Goal: Task Accomplishment & Management: Complete application form

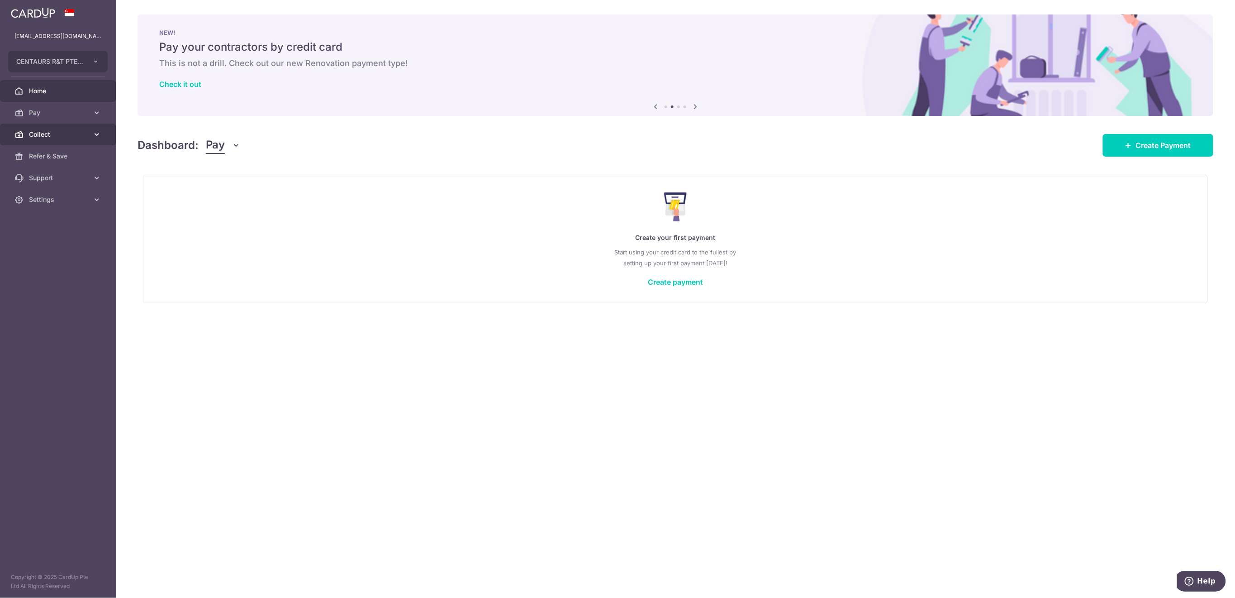
click at [52, 138] on span "Collect" at bounding box center [59, 134] width 60 height 9
click at [63, 203] on span "Payment Requests" at bounding box center [59, 199] width 60 height 9
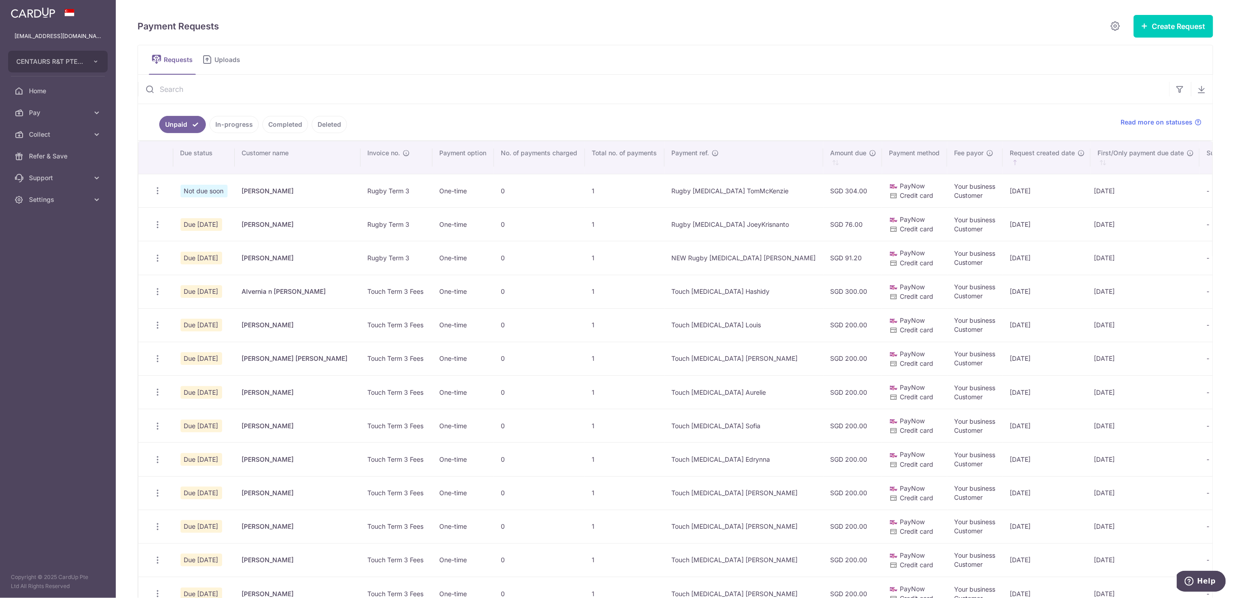
click at [229, 79] on input "text" at bounding box center [654, 89] width 1032 height 29
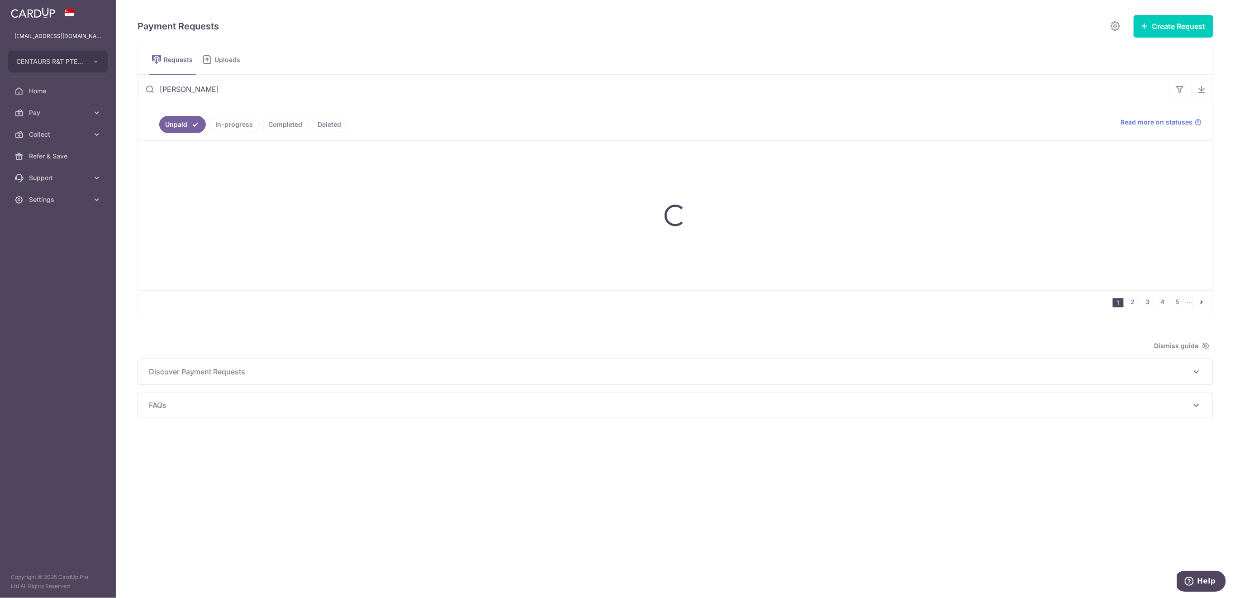
type input "duran"
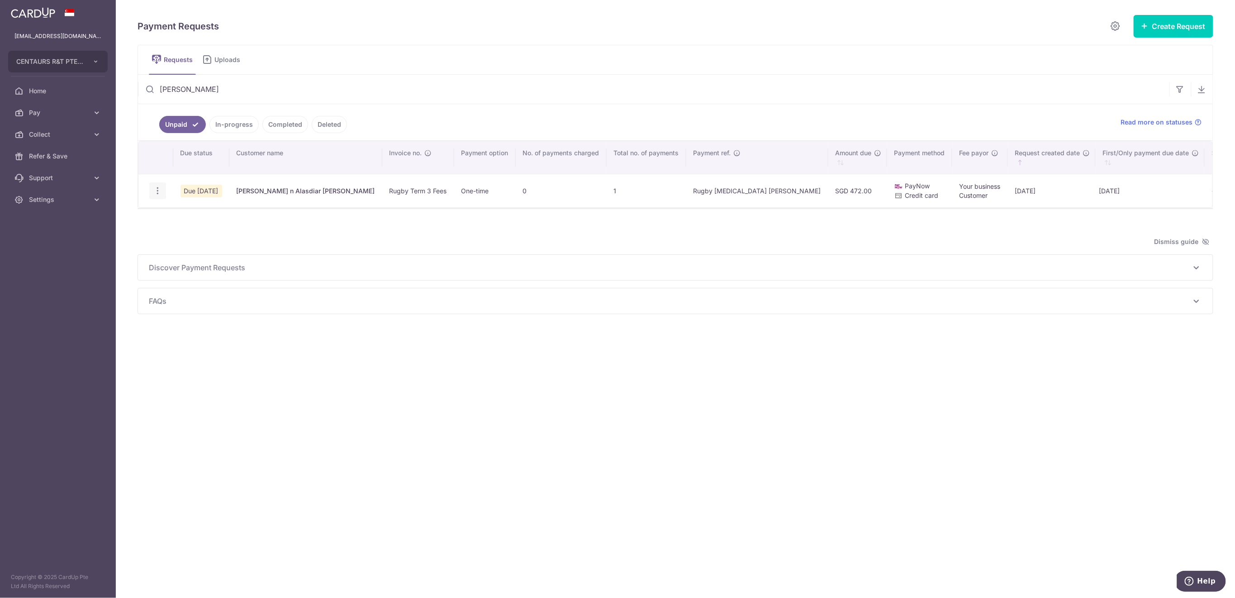
click at [155, 189] on icon "button" at bounding box center [158, 191] width 10 height 10
click at [187, 238] on span "Delete Request" at bounding box center [203, 237] width 57 height 11
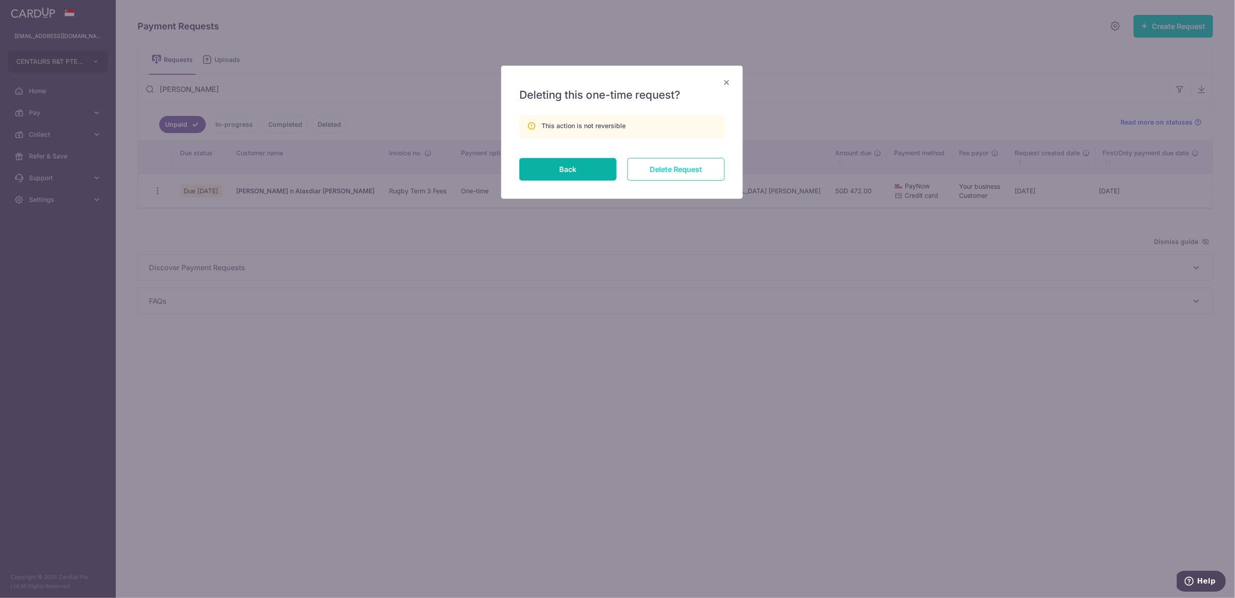
click at [705, 173] on input "Delete Request" at bounding box center [676, 169] width 97 height 23
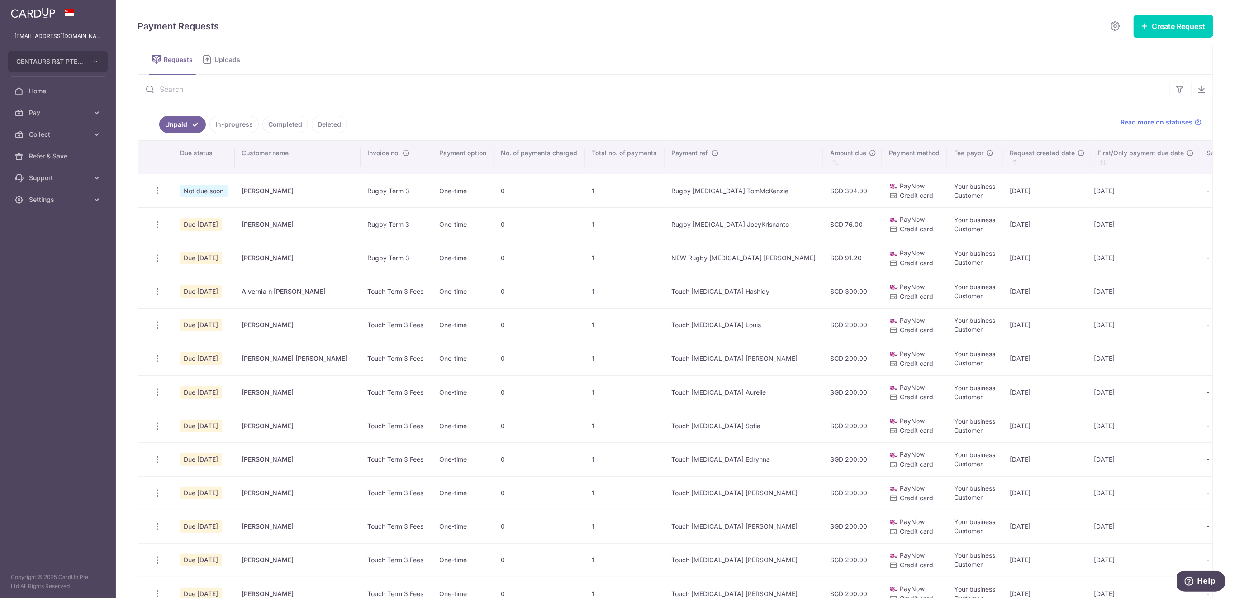
click at [186, 86] on input "text" at bounding box center [654, 89] width 1032 height 29
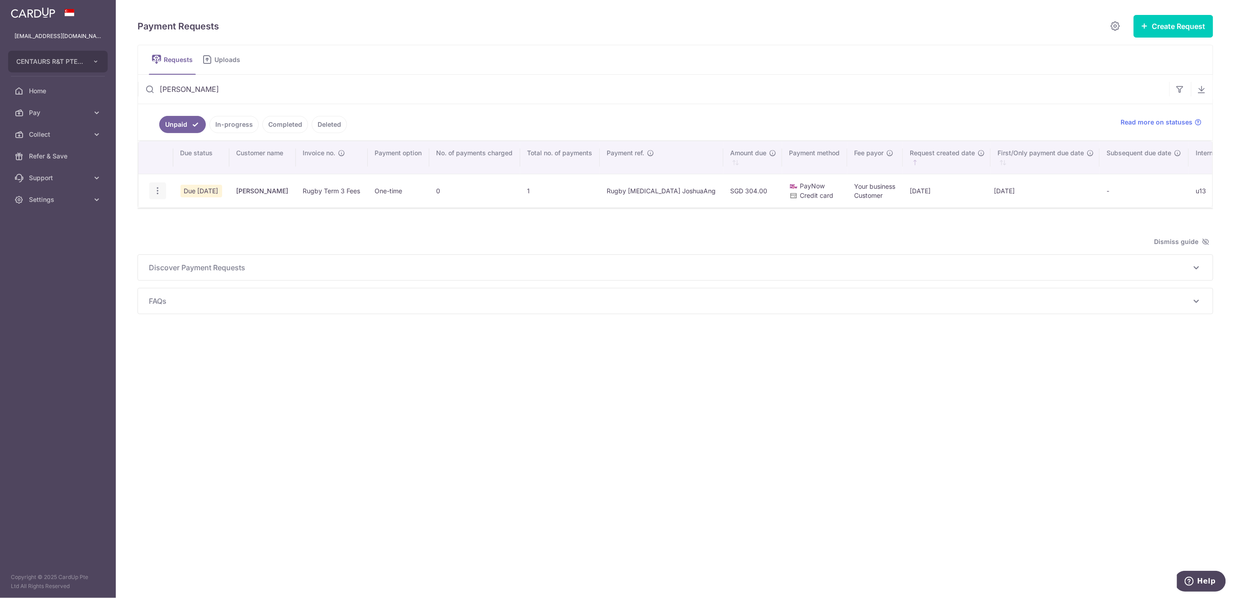
type input "joshua"
click at [155, 191] on icon "button" at bounding box center [158, 191] width 10 height 10
click at [158, 191] on icon "button" at bounding box center [158, 191] width 10 height 10
click at [157, 191] on icon "button" at bounding box center [158, 191] width 10 height 10
click at [196, 233] on span "Delete Request" at bounding box center [203, 237] width 57 height 11
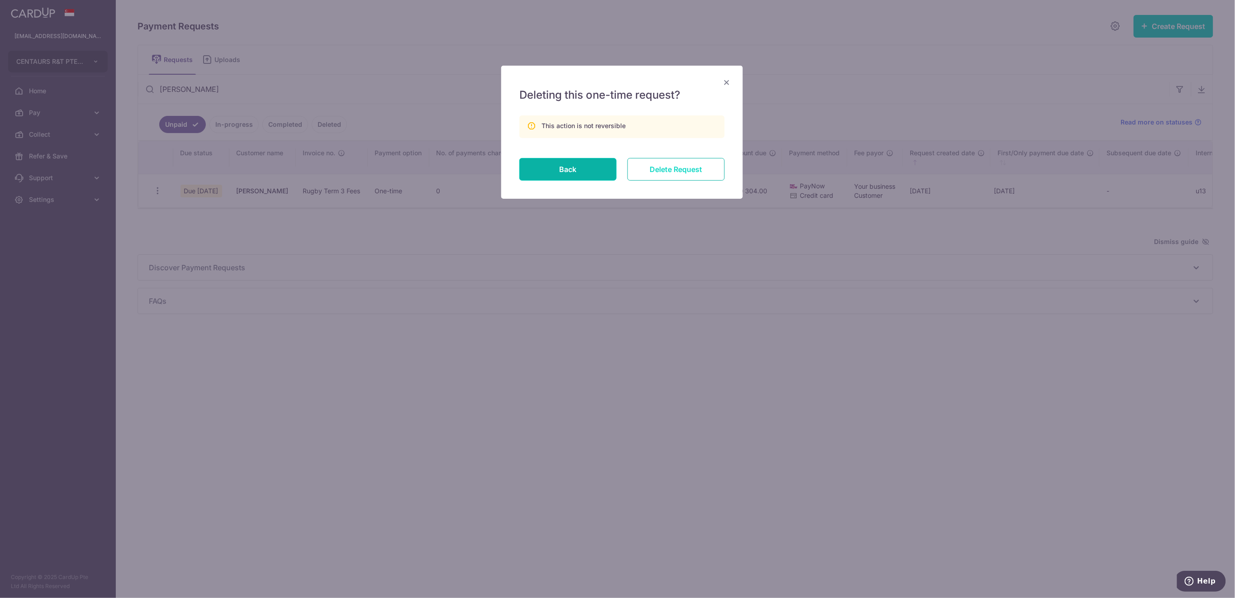
click at [656, 164] on input "Delete Request" at bounding box center [676, 169] width 97 height 23
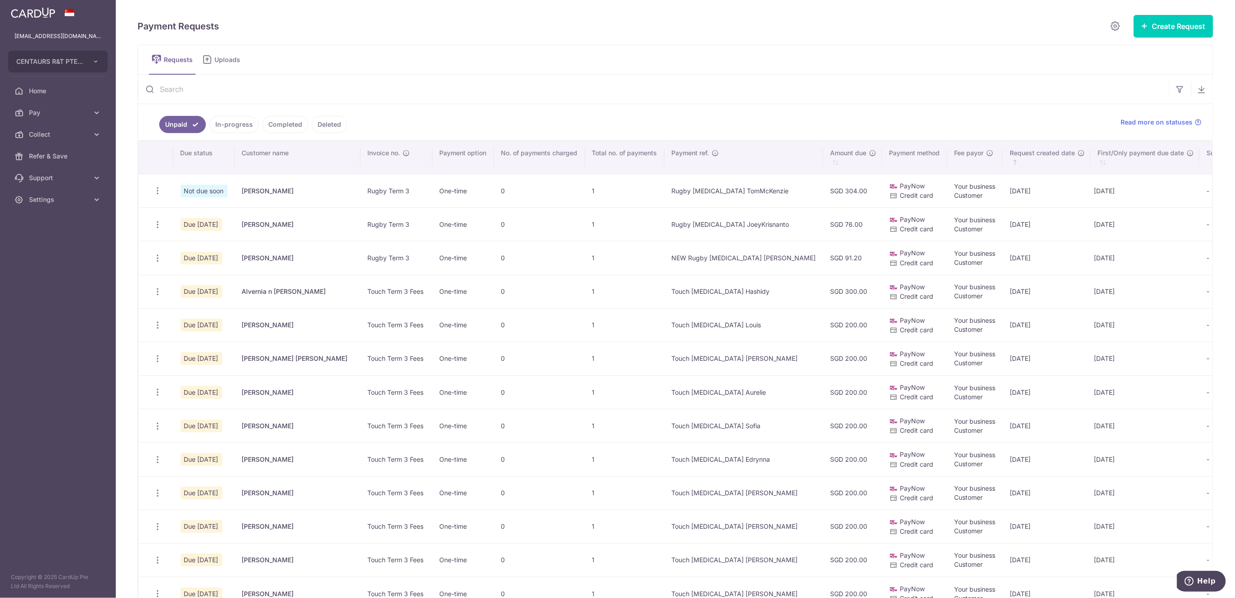
click at [332, 89] on input "text" at bounding box center [654, 89] width 1032 height 29
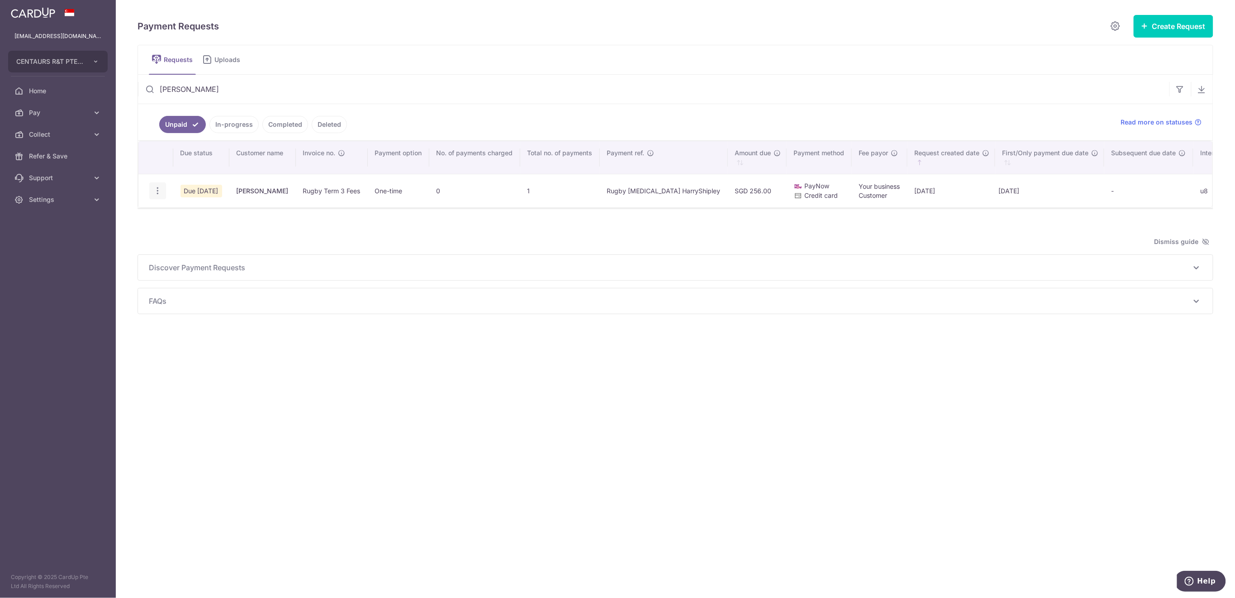
type input "[PERSON_NAME]"
click at [155, 190] on icon "button" at bounding box center [158, 191] width 10 height 10
click at [196, 239] on span "Delete Request" at bounding box center [203, 237] width 57 height 11
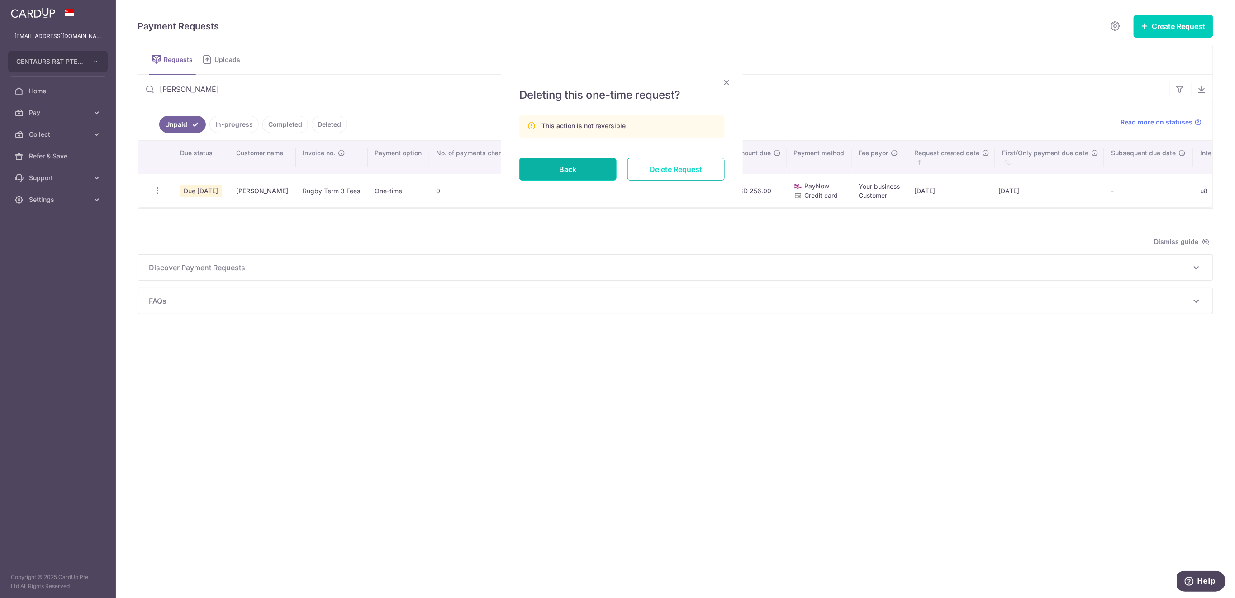
click at [688, 167] on input "Delete Request" at bounding box center [676, 169] width 97 height 23
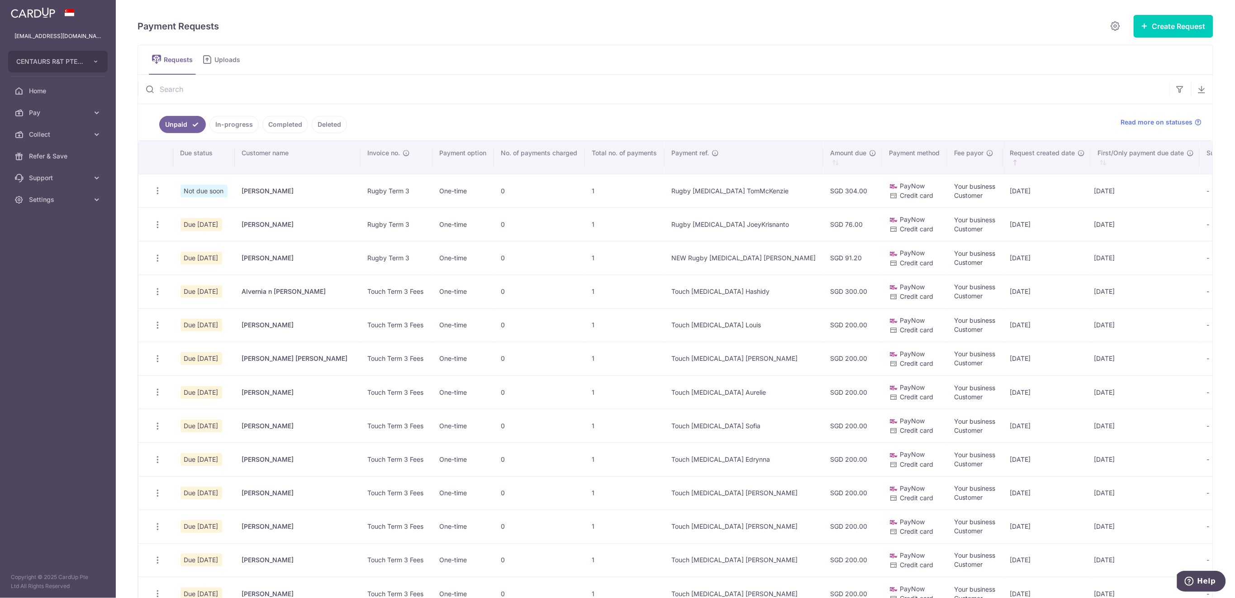
click at [277, 91] on input "text" at bounding box center [654, 89] width 1032 height 29
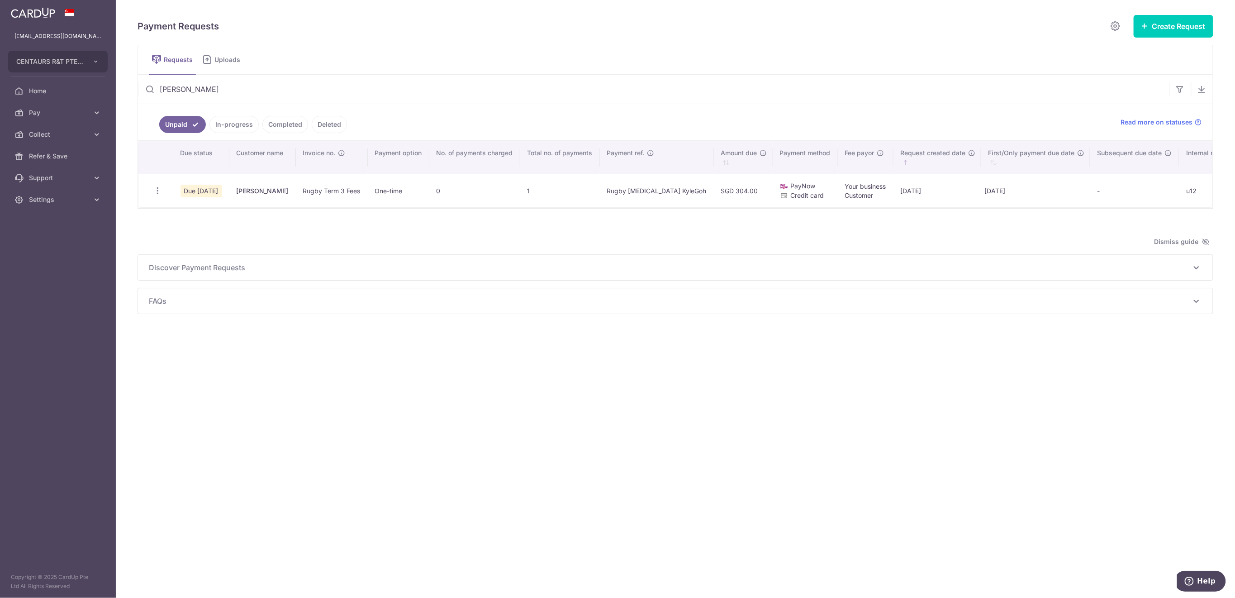
type input "kyle"
click at [156, 191] on icon "button" at bounding box center [158, 191] width 10 height 10
click at [196, 238] on span "Delete Request" at bounding box center [203, 237] width 57 height 11
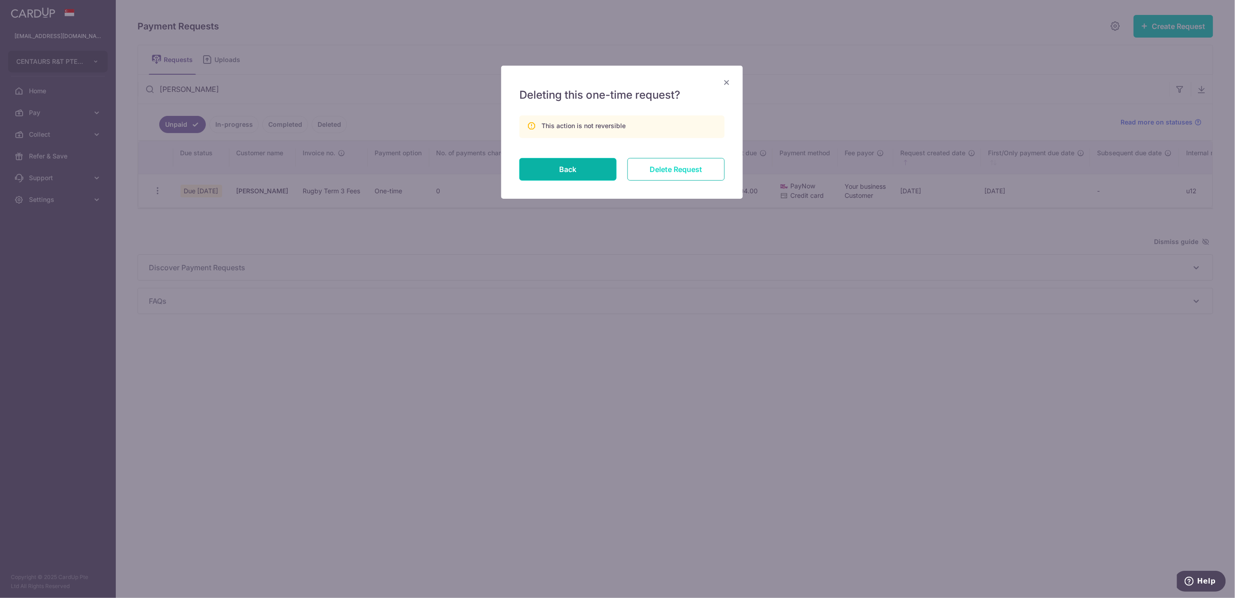
click at [668, 167] on input "Delete Request" at bounding box center [676, 169] width 97 height 23
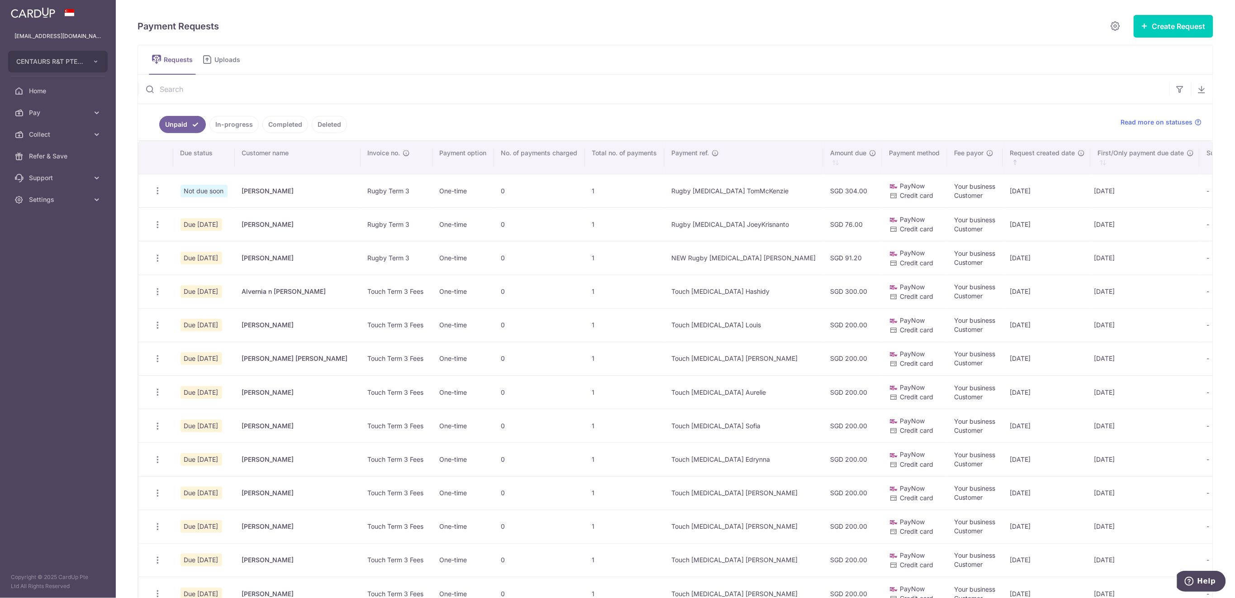
click at [241, 90] on input "text" at bounding box center [654, 89] width 1032 height 29
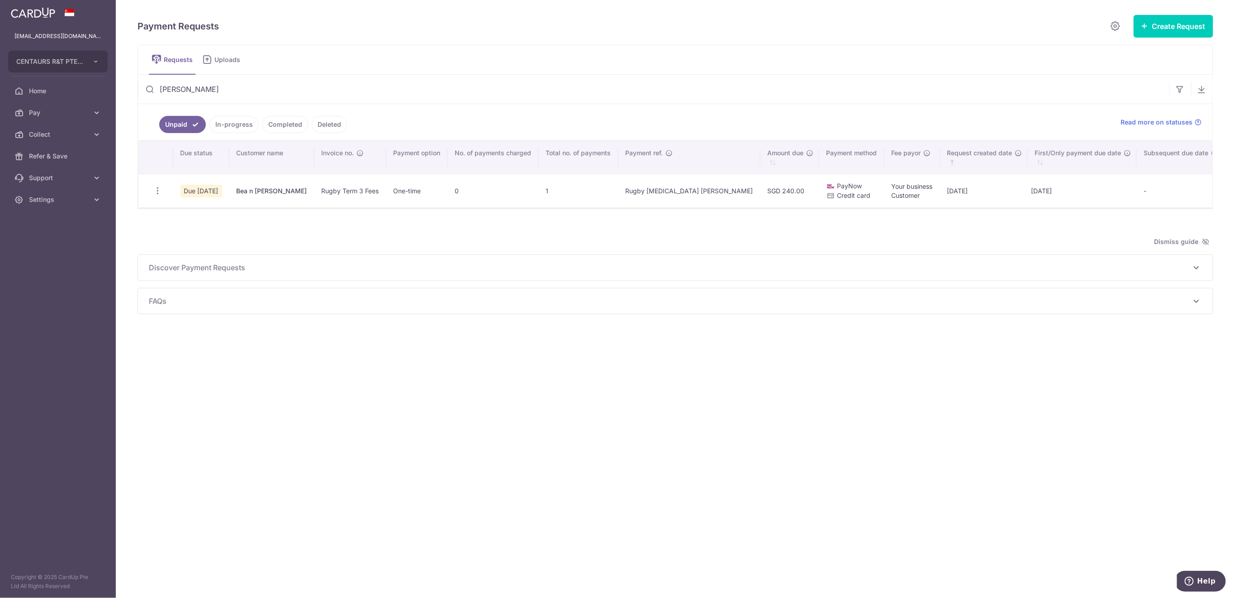
type input "nichols"
click at [160, 191] on icon "button" at bounding box center [158, 191] width 10 height 10
click at [205, 236] on span "Delete Request" at bounding box center [203, 237] width 57 height 11
click at [162, 190] on div "Update Request Delete Request Share Request" at bounding box center [157, 190] width 17 height 17
click at [157, 191] on icon "button" at bounding box center [158, 191] width 10 height 10
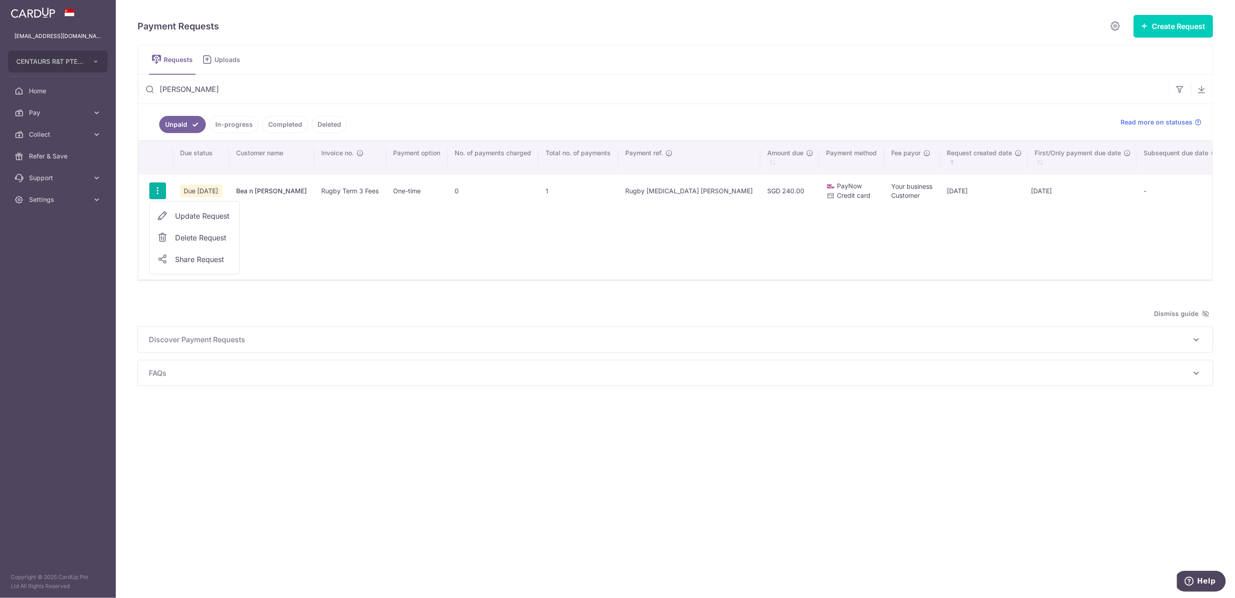
click at [203, 237] on span "Delete Request" at bounding box center [203, 237] width 57 height 11
click at [158, 189] on icon "button" at bounding box center [158, 191] width 10 height 10
click at [190, 237] on span "Delete Request" at bounding box center [203, 237] width 57 height 11
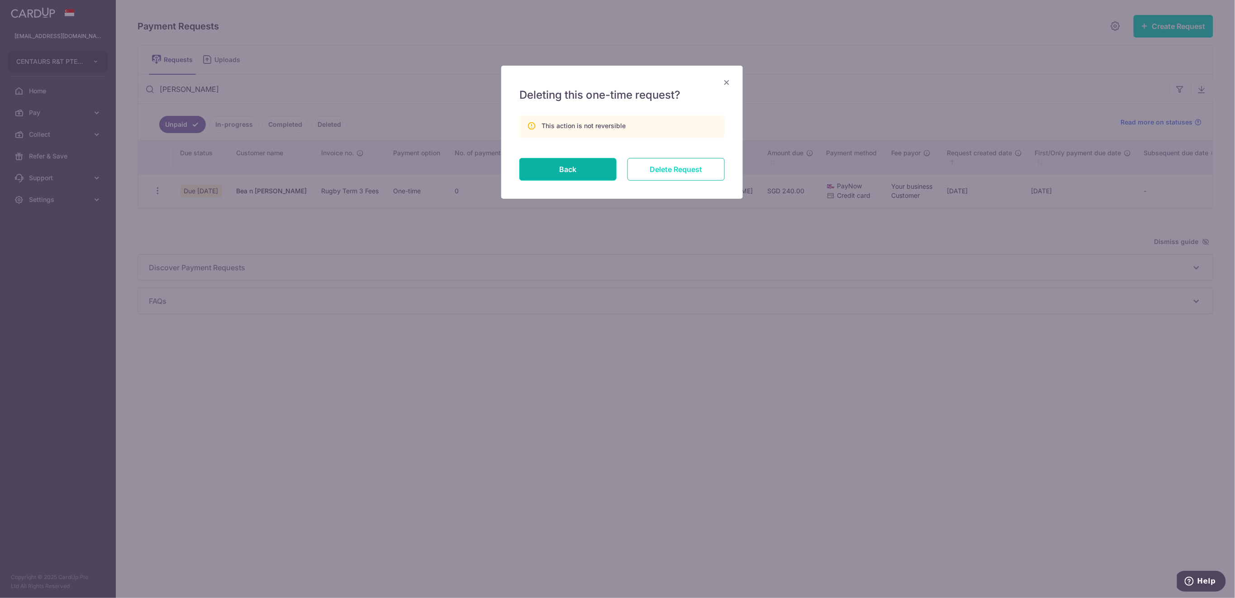
click at [668, 167] on input "Delete Request" at bounding box center [676, 169] width 97 height 23
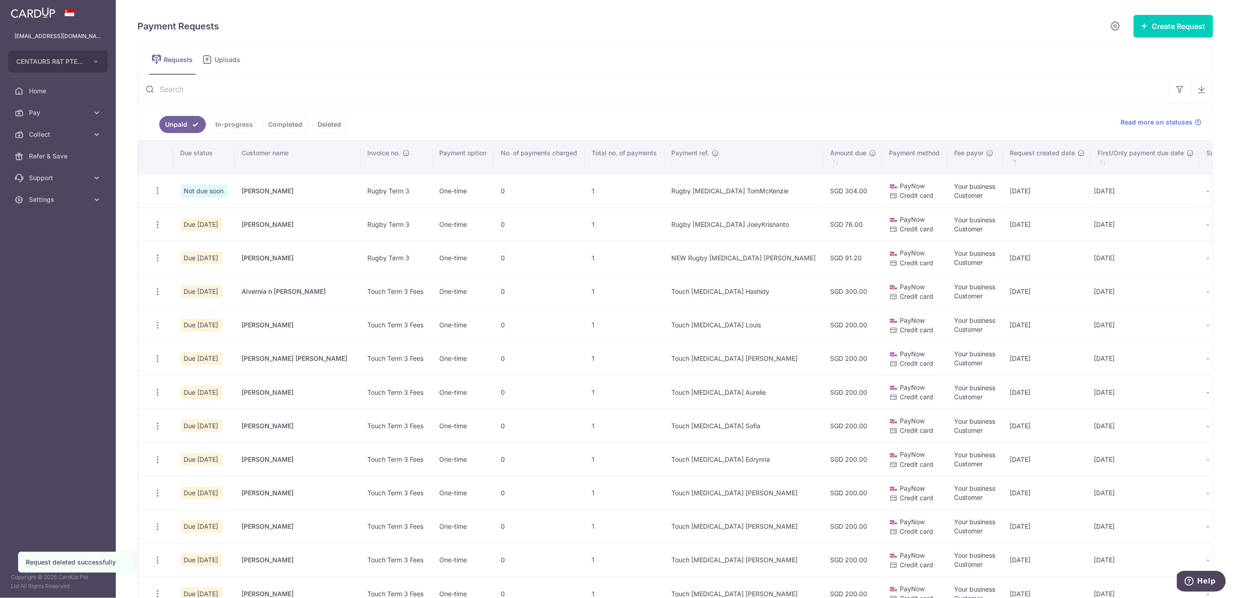
click at [178, 85] on input "text" at bounding box center [654, 89] width 1032 height 29
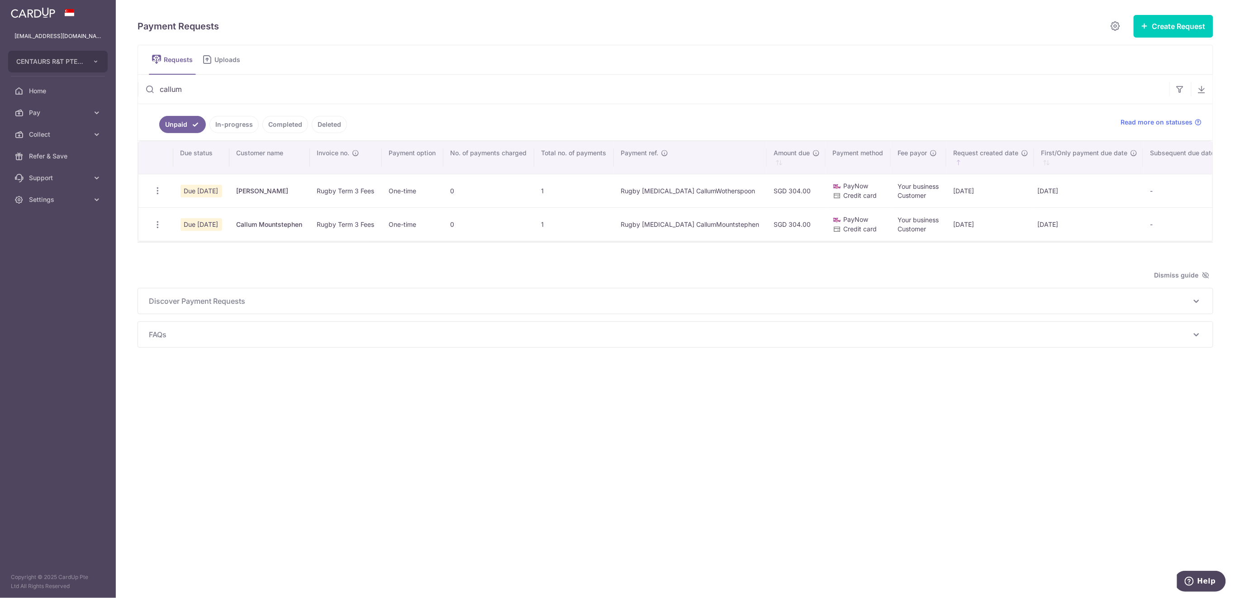
type input "callum"
click at [159, 192] on icon "button" at bounding box center [158, 191] width 10 height 10
click at [190, 235] on span "Delete Request" at bounding box center [203, 237] width 57 height 11
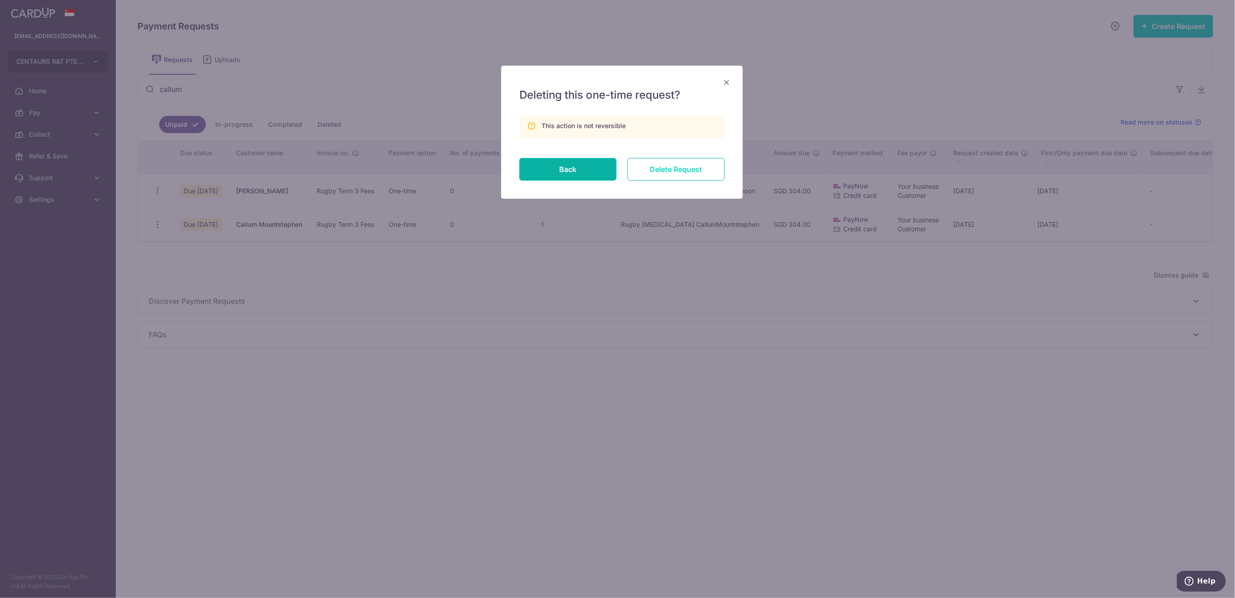
click at [659, 171] on input "Delete Request" at bounding box center [676, 169] width 97 height 23
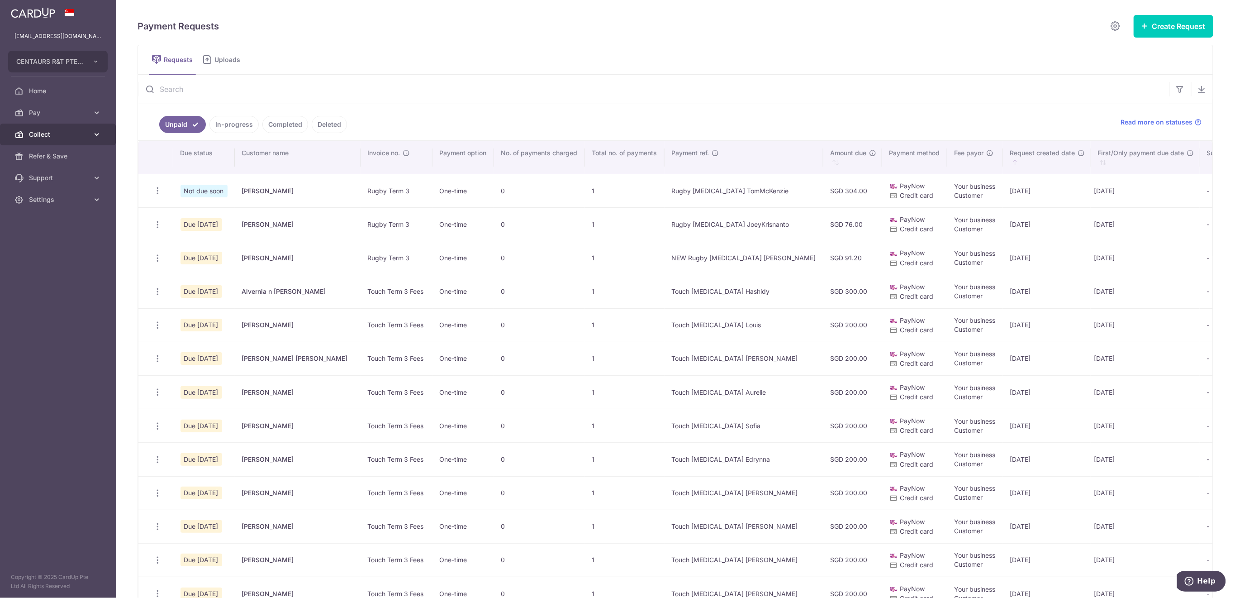
click at [71, 136] on span "Collect" at bounding box center [59, 134] width 60 height 9
click at [68, 157] on span "Dashboard" at bounding box center [59, 156] width 60 height 9
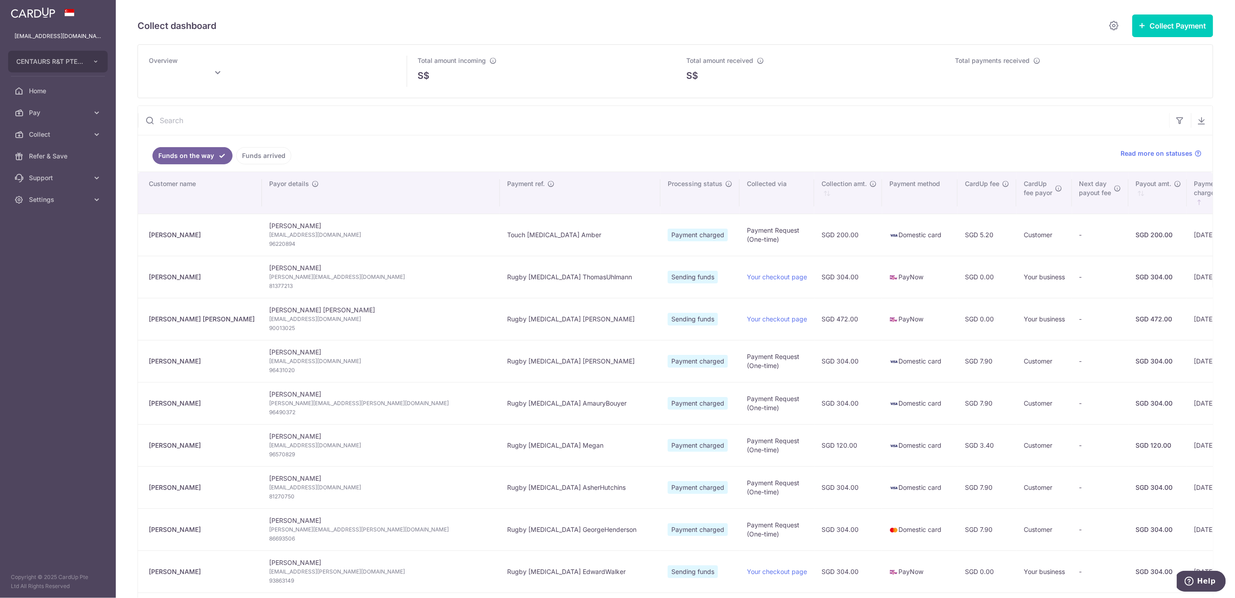
type input "[DATE]"
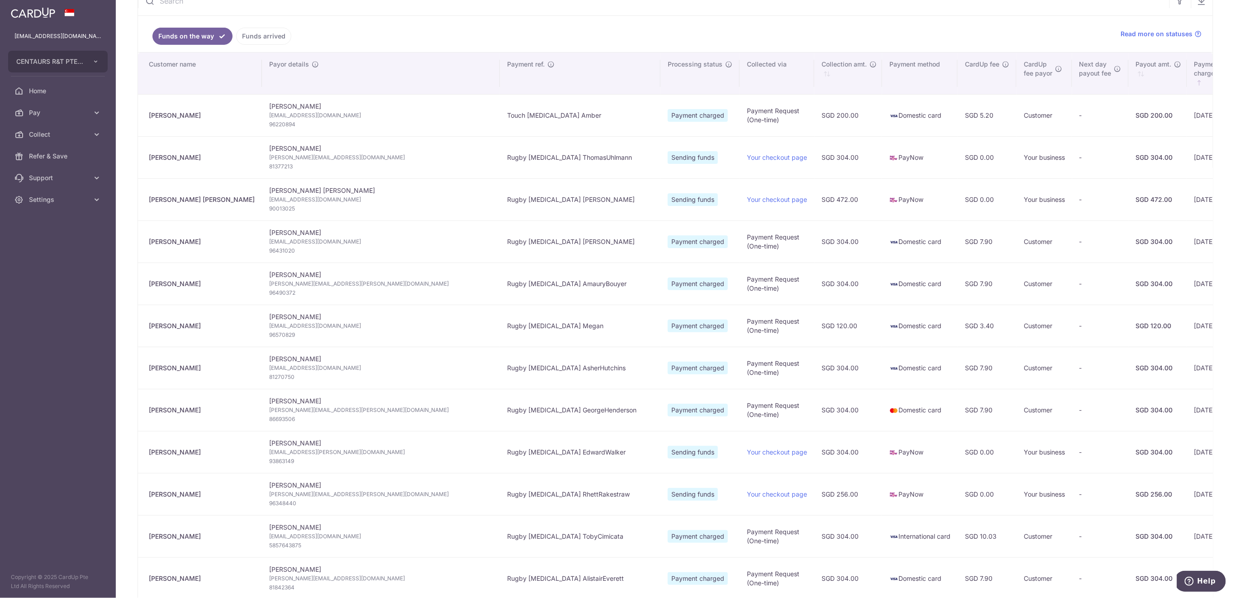
scroll to position [60, 0]
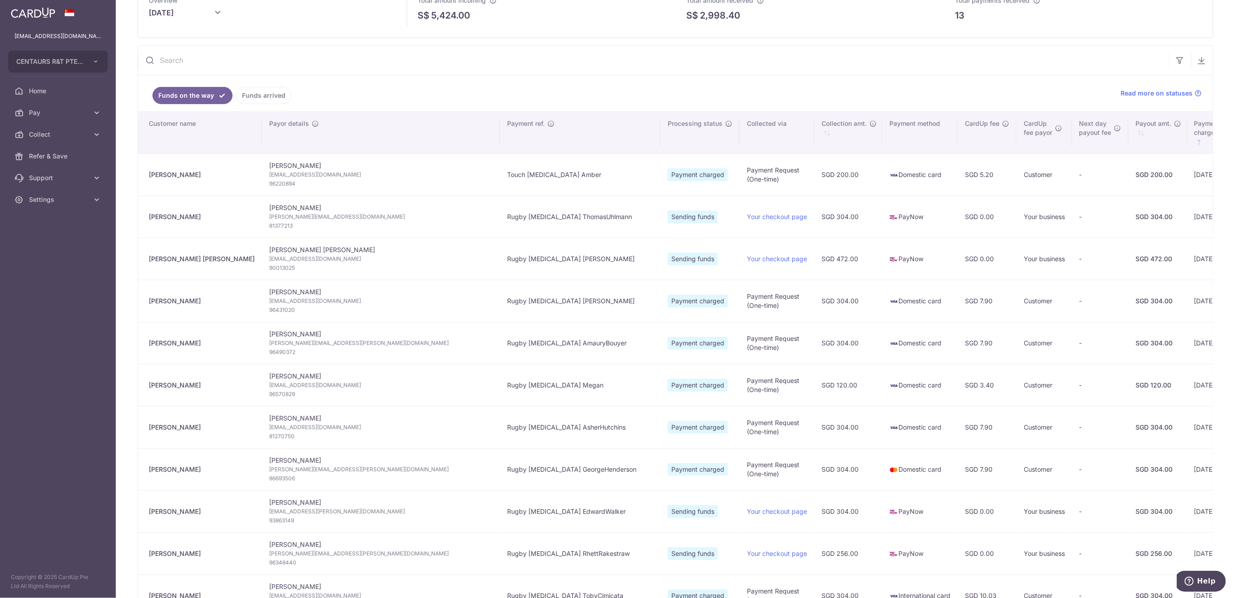
drag, startPoint x: 1228, startPoint y: 284, endPoint x: 1248, endPoint y: 338, distance: 57.3
click at [1235, 338] on html "finance@centaursgroup.com CENTAURS R&T PTE. LTD. Add new company CENTAURS R&T P…" at bounding box center [617, 299] width 1235 height 598
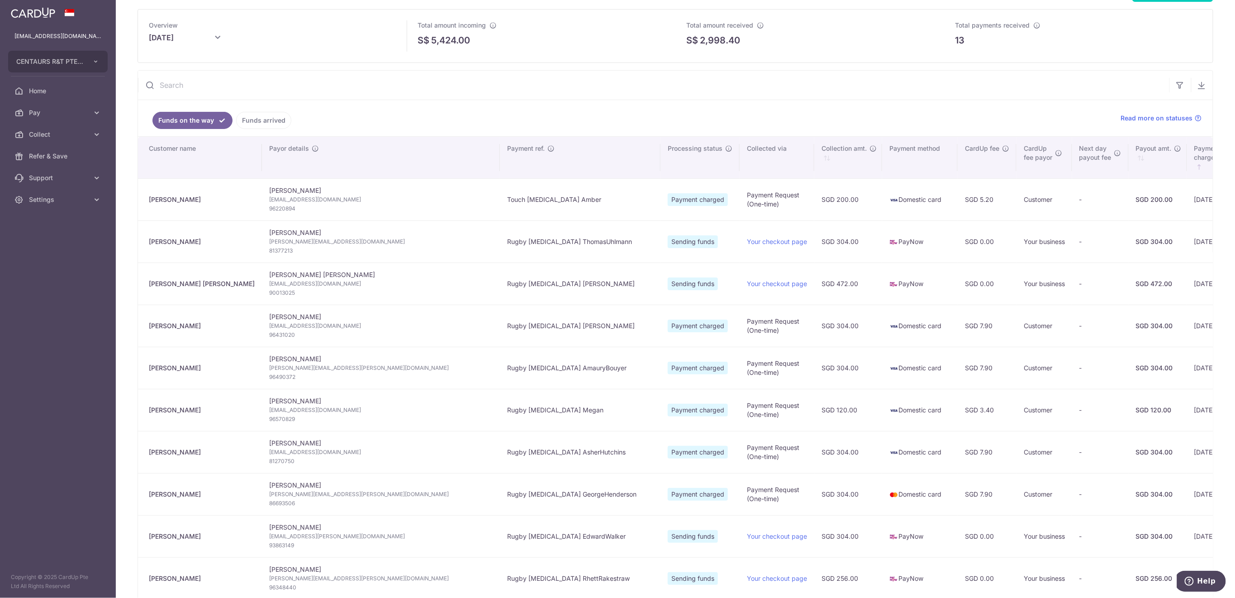
scroll to position [0, 0]
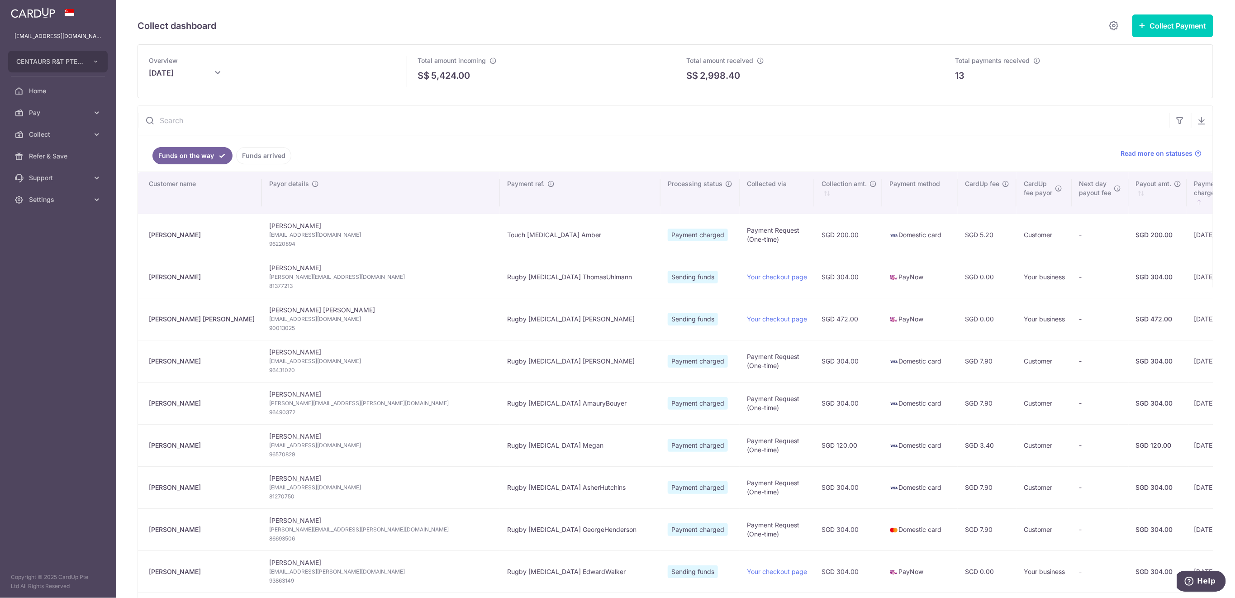
click at [269, 158] on link "Funds arrived" at bounding box center [263, 155] width 55 height 17
click at [186, 159] on link "Funds on the way" at bounding box center [186, 155] width 67 height 17
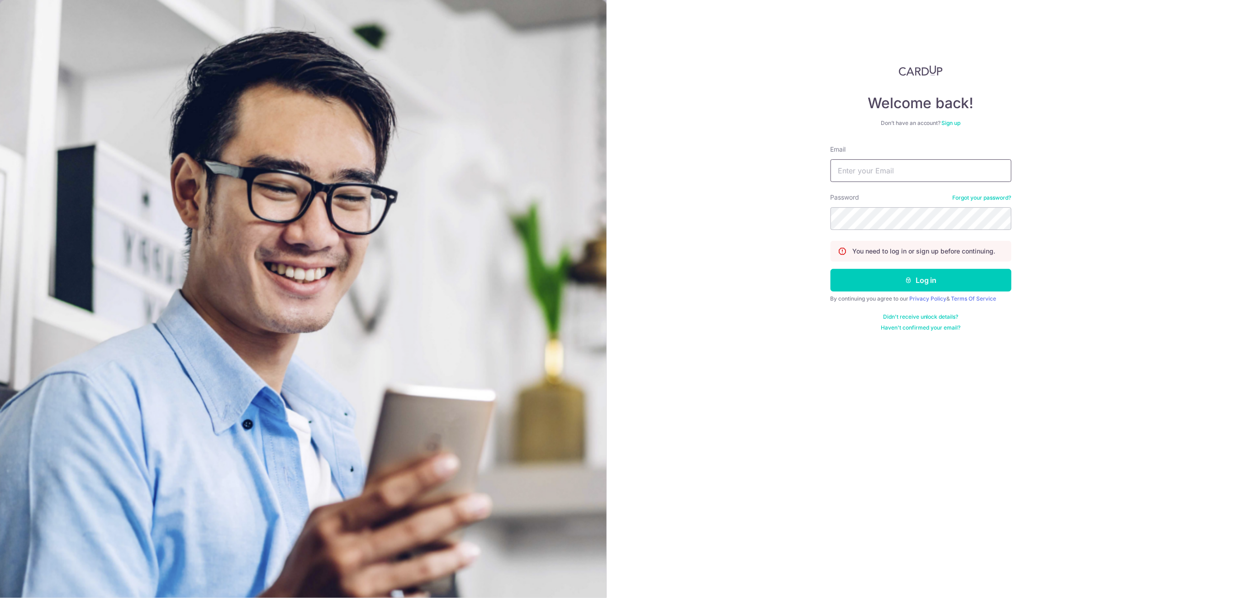
click at [941, 164] on input "Email" at bounding box center [921, 170] width 181 height 23
type input "[EMAIL_ADDRESS][DOMAIN_NAME]"
click at [974, 286] on button "Log in" at bounding box center [921, 280] width 181 height 23
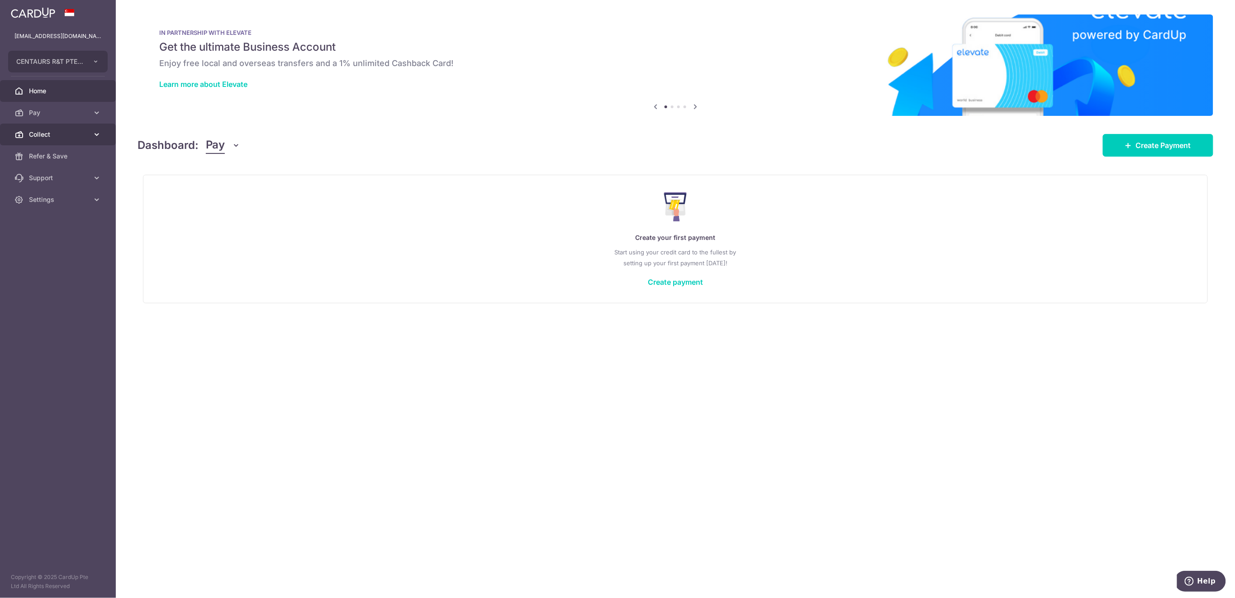
click at [51, 131] on span "Collect" at bounding box center [59, 134] width 60 height 9
click at [52, 157] on span "Dashboard" at bounding box center [59, 156] width 60 height 9
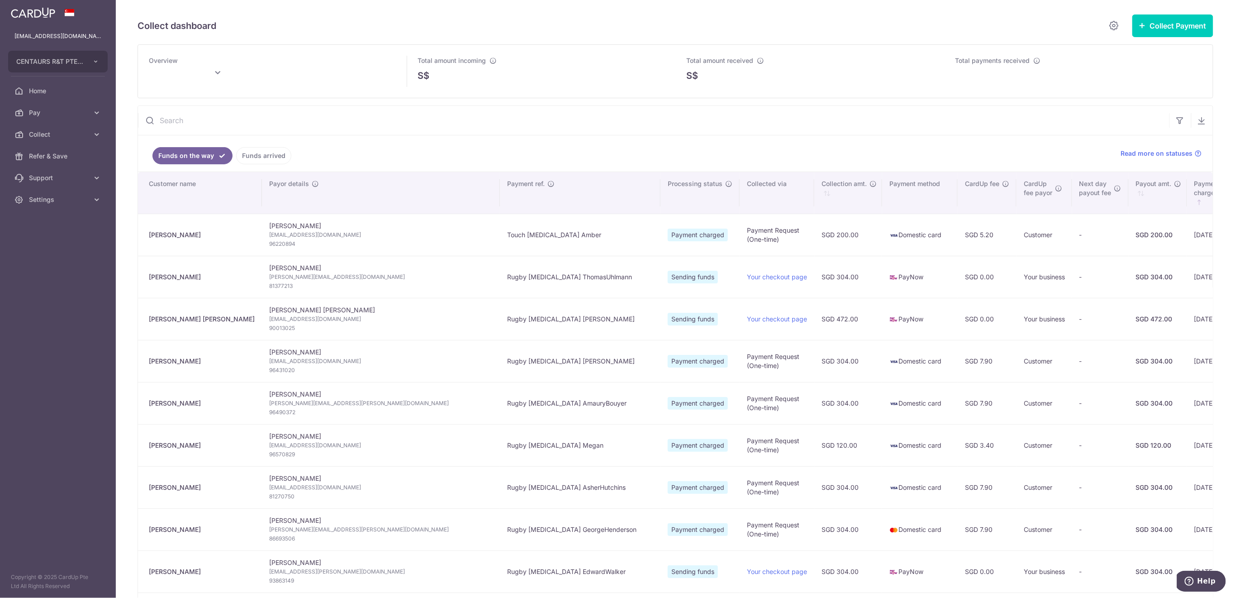
type input "[DATE]"
click at [258, 157] on link "Funds arrived" at bounding box center [263, 155] width 55 height 17
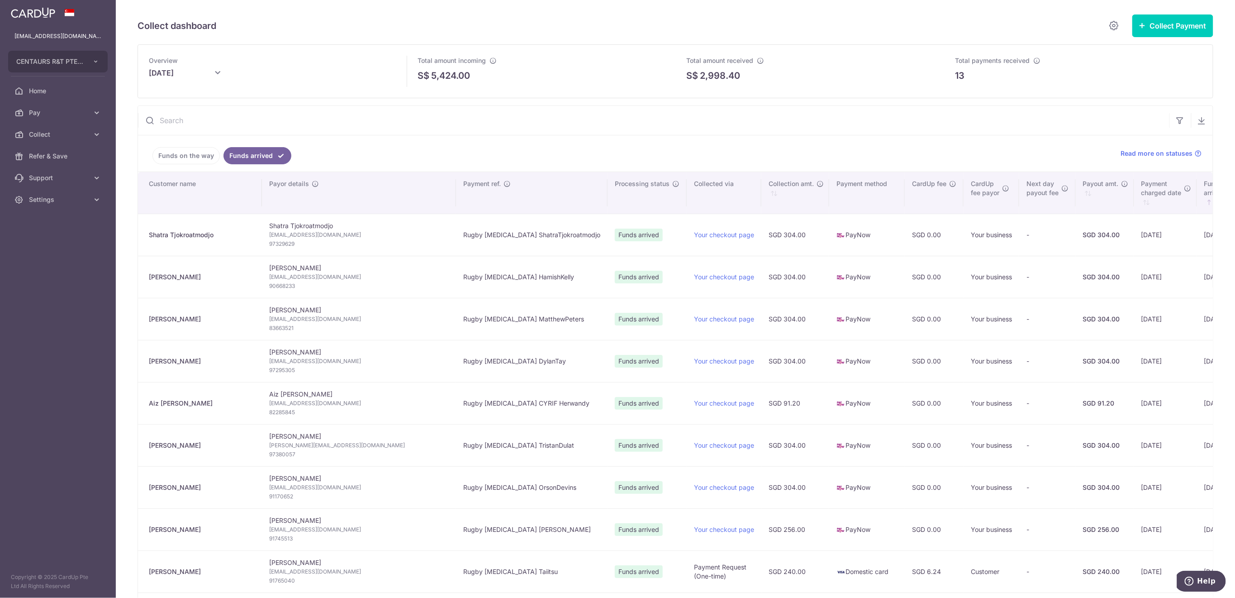
click at [191, 159] on link "Funds on the way" at bounding box center [186, 155] width 67 height 17
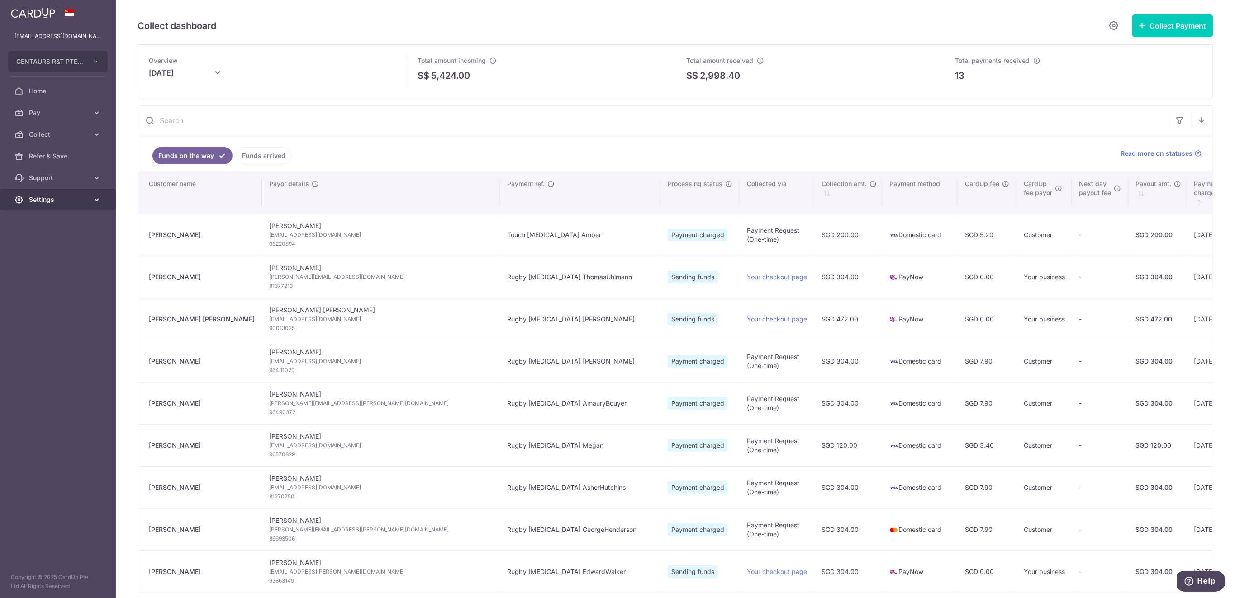
click at [56, 195] on span "Settings" at bounding box center [59, 199] width 60 height 9
click at [58, 241] on span "Logout" at bounding box center [59, 242] width 60 height 9
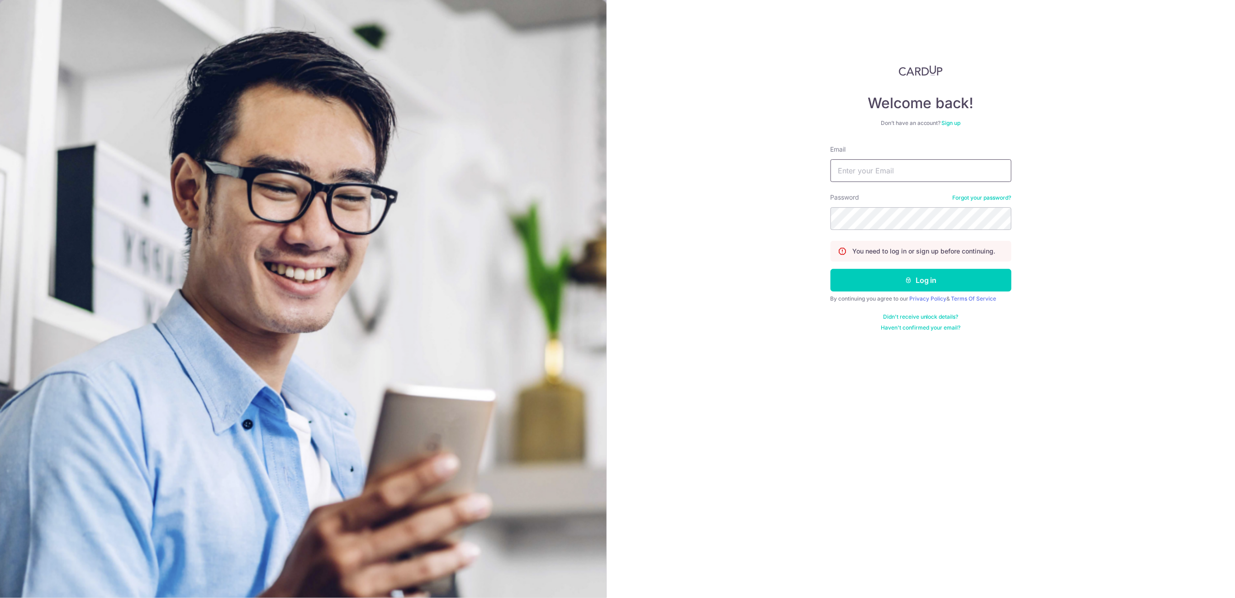
click at [938, 172] on input "Email" at bounding box center [921, 170] width 181 height 23
type input "[EMAIL_ADDRESS][DOMAIN_NAME]"
click at [943, 279] on button "Log in" at bounding box center [921, 280] width 181 height 23
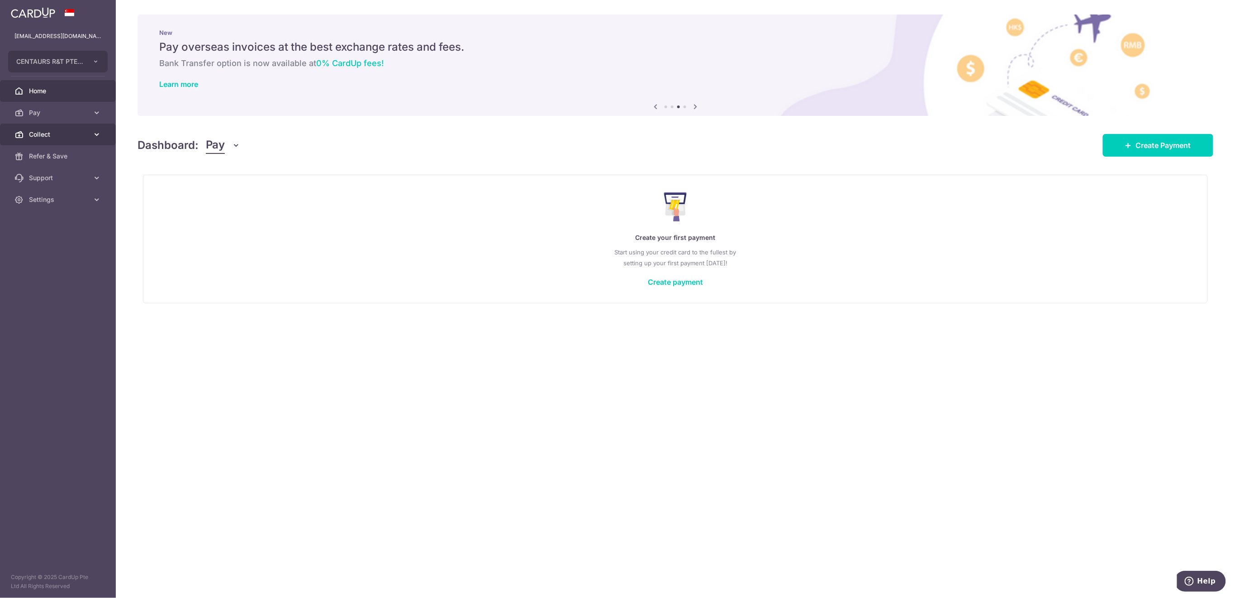
click at [69, 139] on link "Collect" at bounding box center [58, 135] width 116 height 22
click at [68, 201] on span "Payment Requests" at bounding box center [59, 199] width 60 height 9
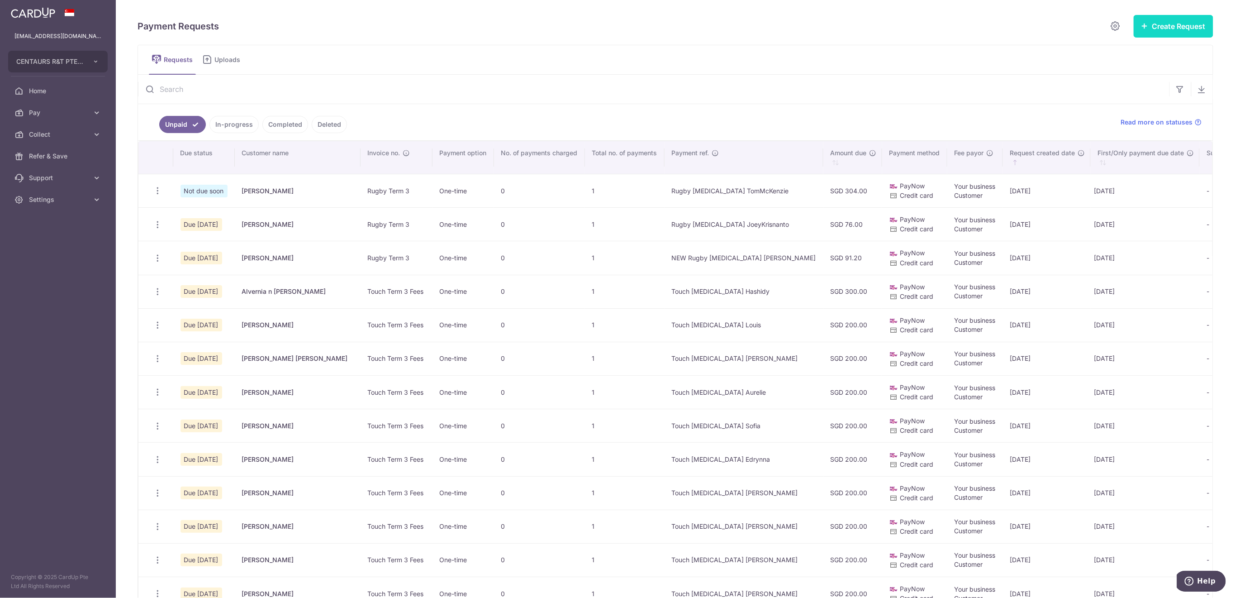
click at [1144, 25] on button "Create Request" at bounding box center [1174, 26] width 80 height 23
click at [1140, 52] on span "Single Request" at bounding box center [1159, 54] width 93 height 11
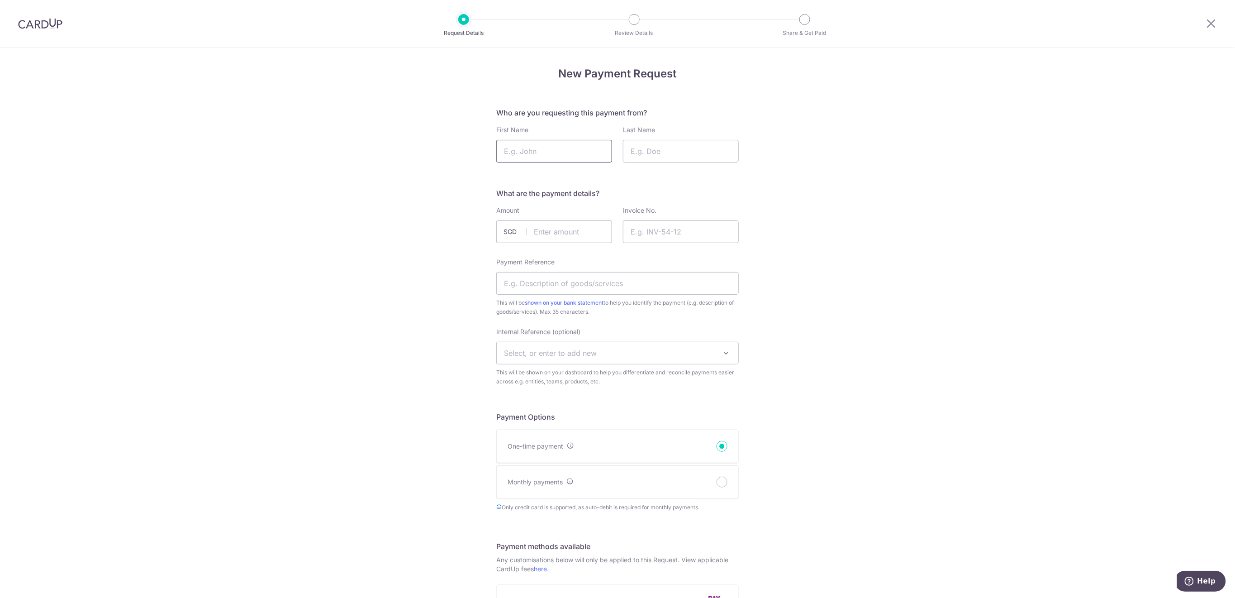
click at [582, 155] on input "First Name" at bounding box center [554, 151] width 116 height 23
type input "[PERSON_NAME]"
click at [672, 145] on input "Last Name" at bounding box center [681, 151] width 116 height 23
type input "[PERSON_NAME]"
click at [567, 232] on input "text" at bounding box center [554, 231] width 116 height 23
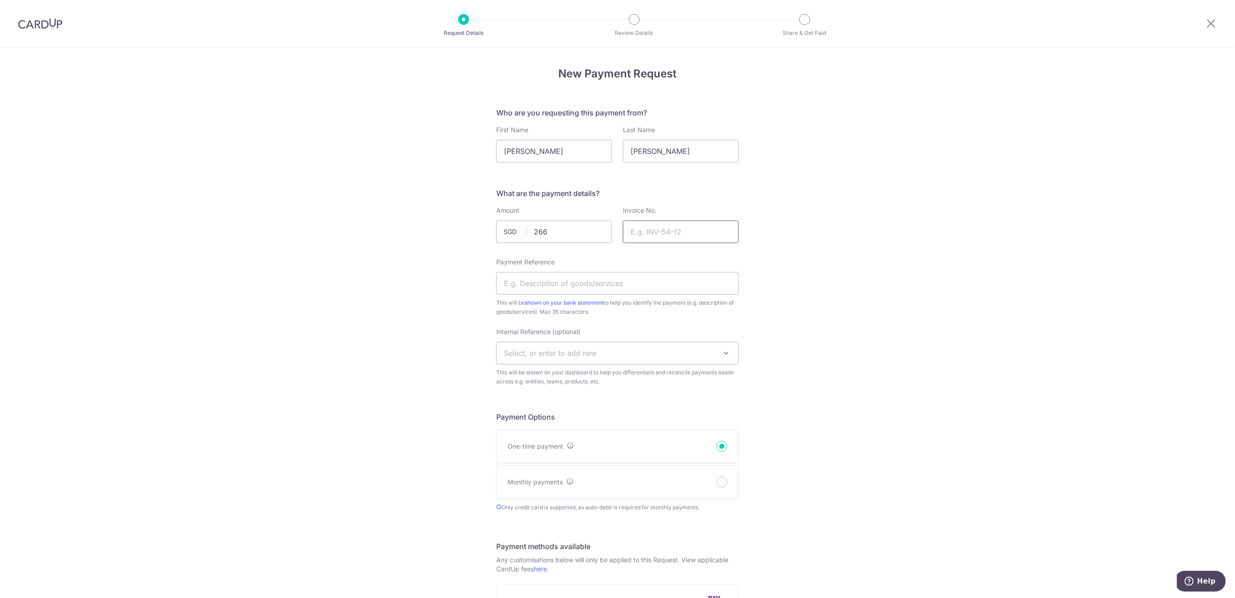
type input "266.00"
click at [689, 229] on input "Invoice No." at bounding box center [681, 231] width 116 height 23
type input "Rugby Term 3"
click at [663, 282] on input "Payment Reference" at bounding box center [617, 283] width 243 height 23
type input "Rugby [MEDICAL_DATA] AaronKim"
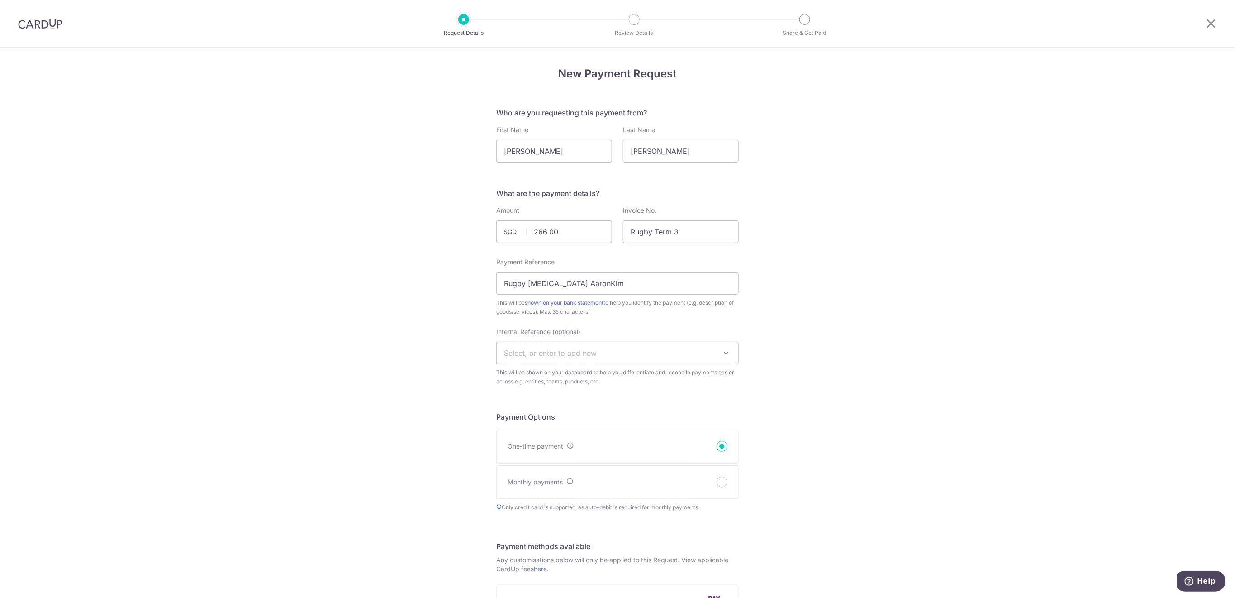
click at [659, 348] on span "Select, or enter to add new" at bounding box center [618, 353] width 242 height 22
type input "U16"
select select "u16"
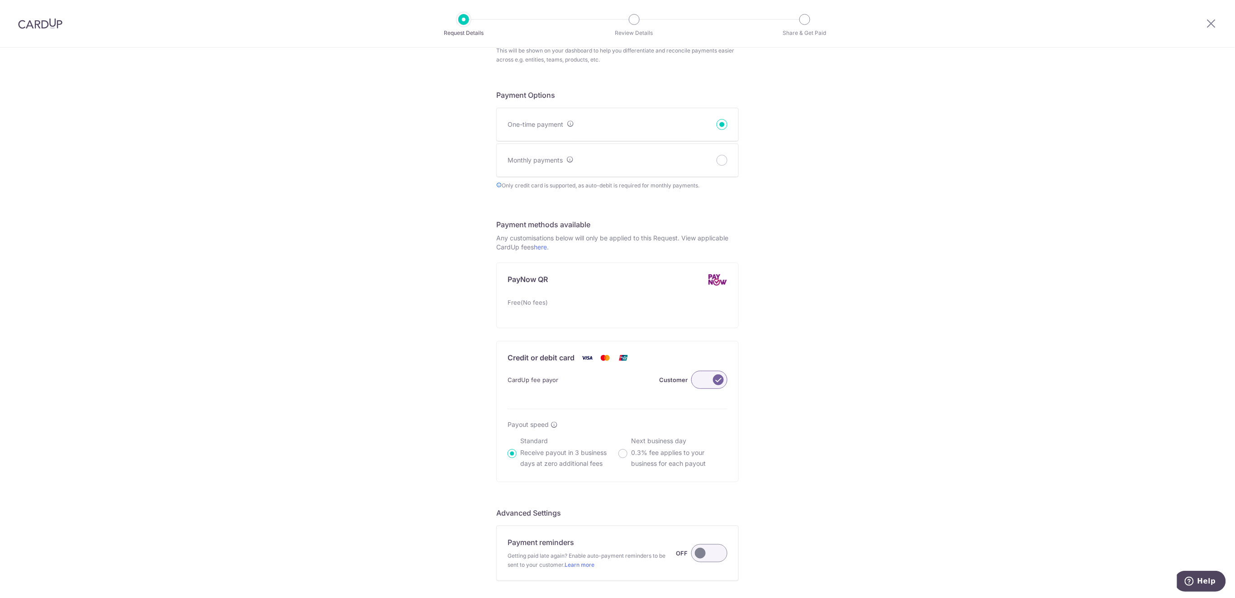
scroll to position [424, 0]
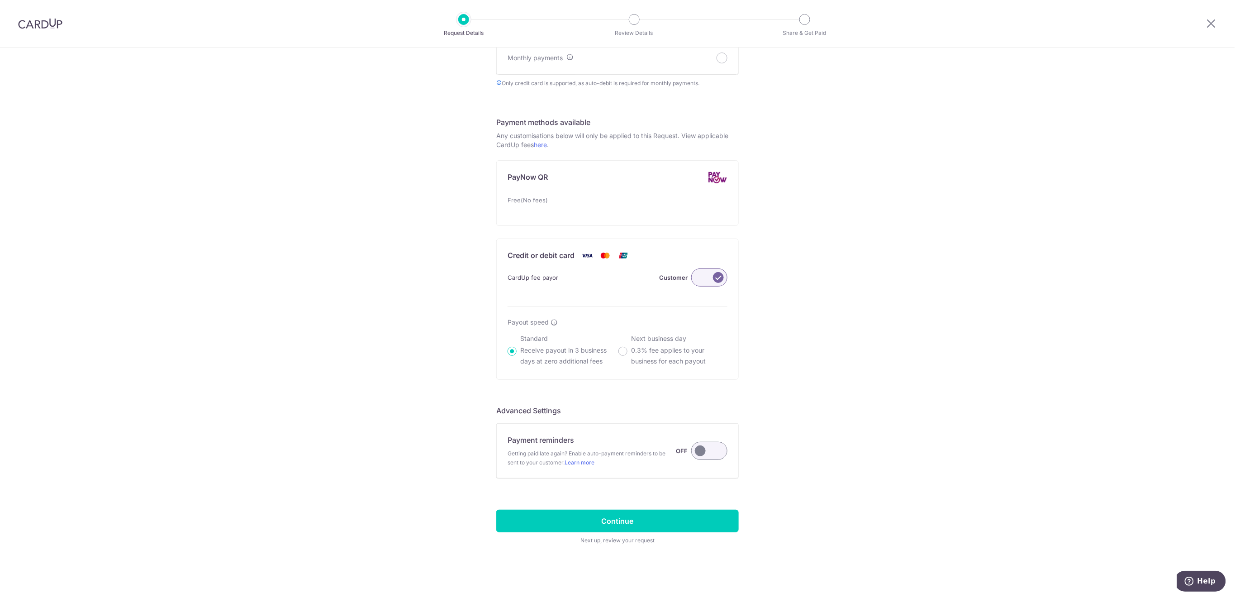
click at [714, 453] on label at bounding box center [709, 451] width 36 height 18
click at [0, 0] on input "Payment reminders Getting paid late again? Enable auto-payment reminders to be …" at bounding box center [0, 0] width 0 height 0
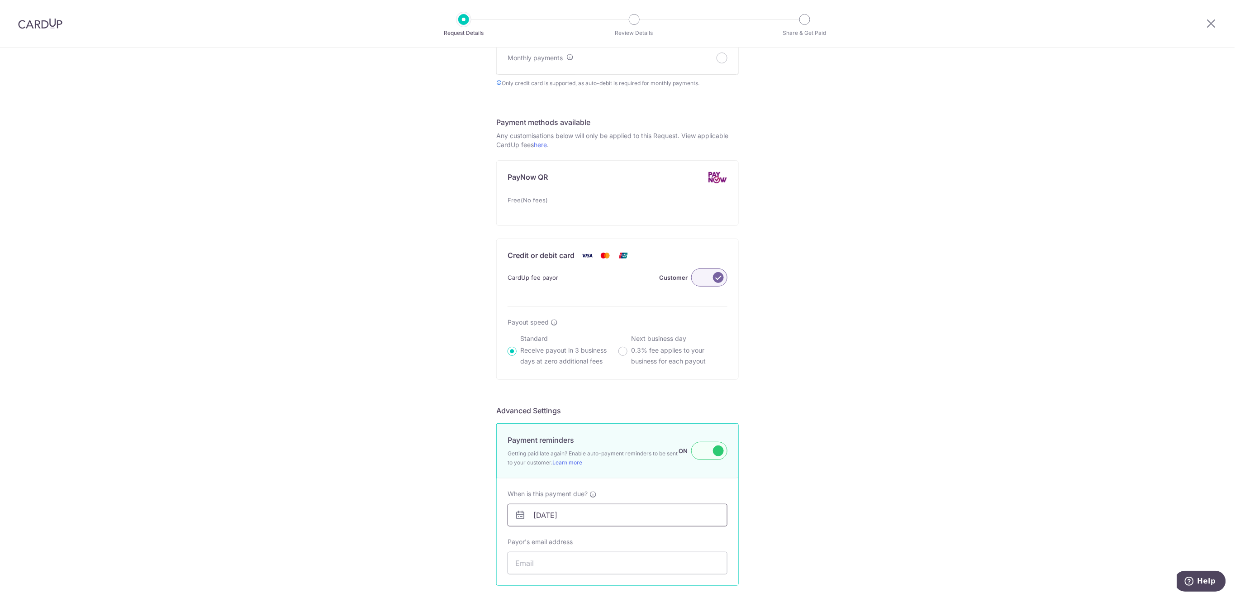
click at [690, 514] on input "[DATE]" at bounding box center [618, 515] width 220 height 23
click at [633, 439] on link "16" at bounding box center [632, 436] width 14 height 14
type input "[DATE]"
click at [623, 555] on input "Payor's email address" at bounding box center [618, 563] width 220 height 23
click at [558, 560] on input "Payor's email address" at bounding box center [618, 563] width 220 height 23
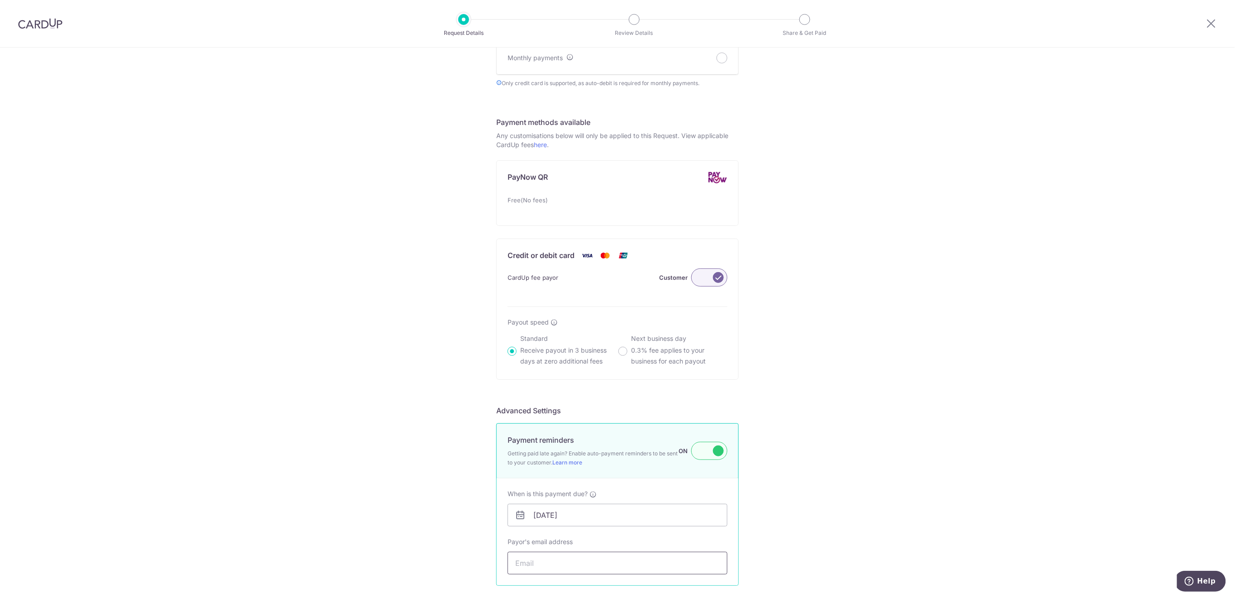
paste input "J: 9476 2476"
type input "J: 9476 2476"
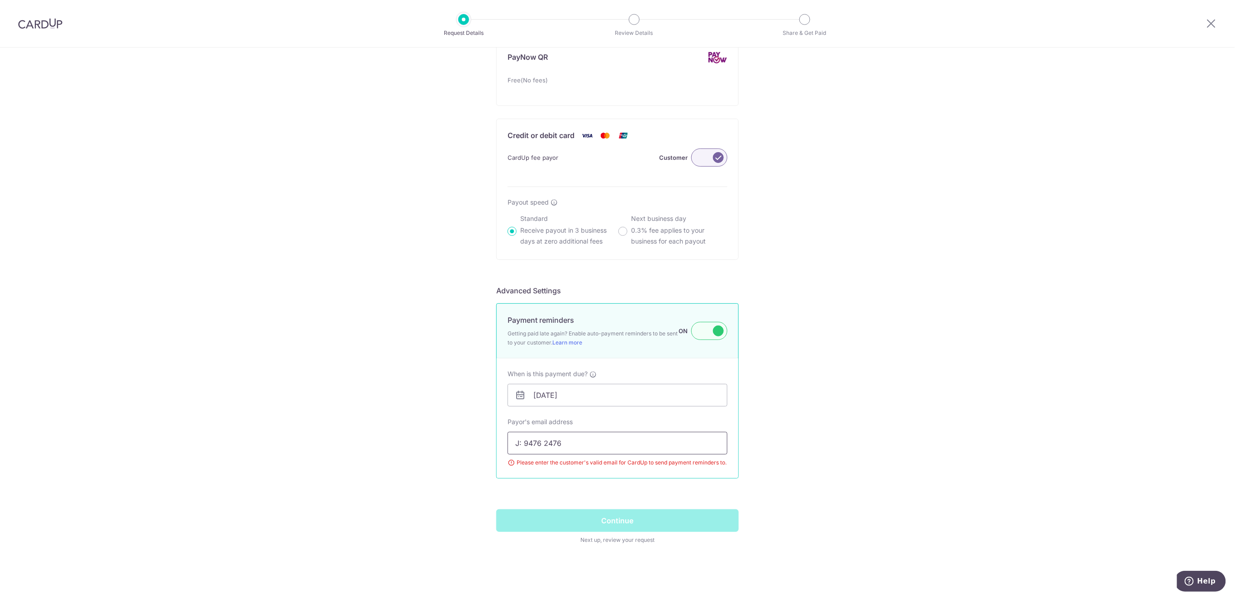
drag, startPoint x: 627, startPoint y: 445, endPoint x: 499, endPoint y: 443, distance: 128.5
click at [502, 443] on div "Payor's email address J: 9476 2476 Please enter the customer's valid email for …" at bounding box center [617, 442] width 231 height 50
click at [588, 446] on input "Payor's email address" at bounding box center [618, 443] width 220 height 23
paste input "[EMAIL_ADDRESS][DOMAIN_NAME]"
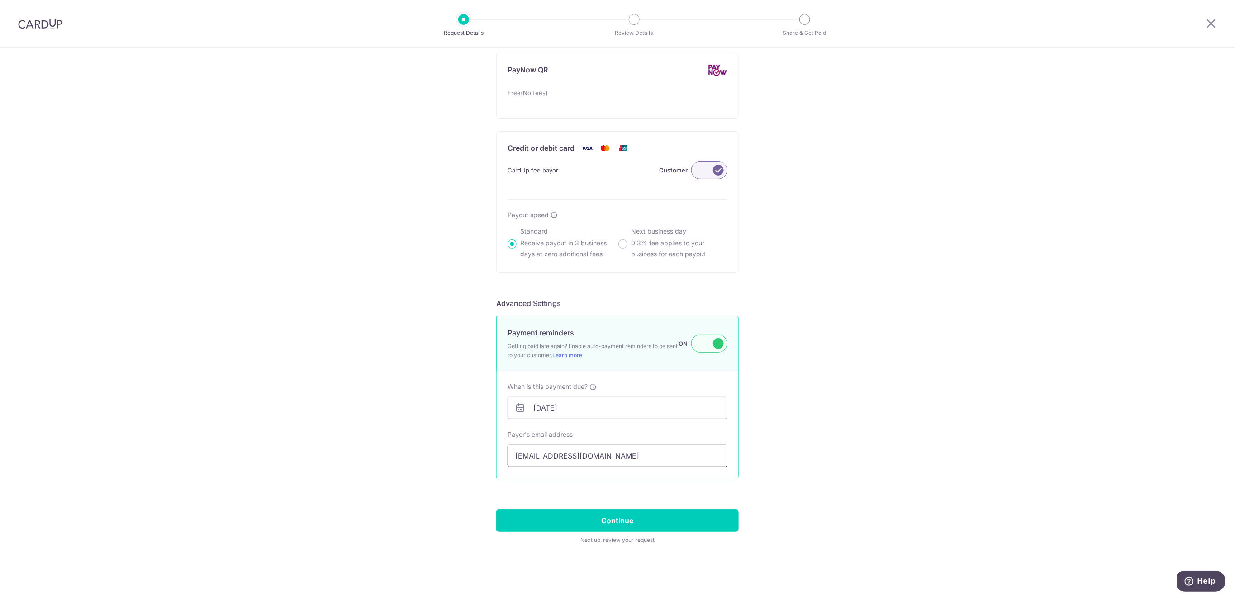
scroll to position [531, 0]
type input "[EMAIL_ADDRESS][DOMAIN_NAME]"
click at [612, 527] on input "Continue" at bounding box center [617, 520] width 243 height 23
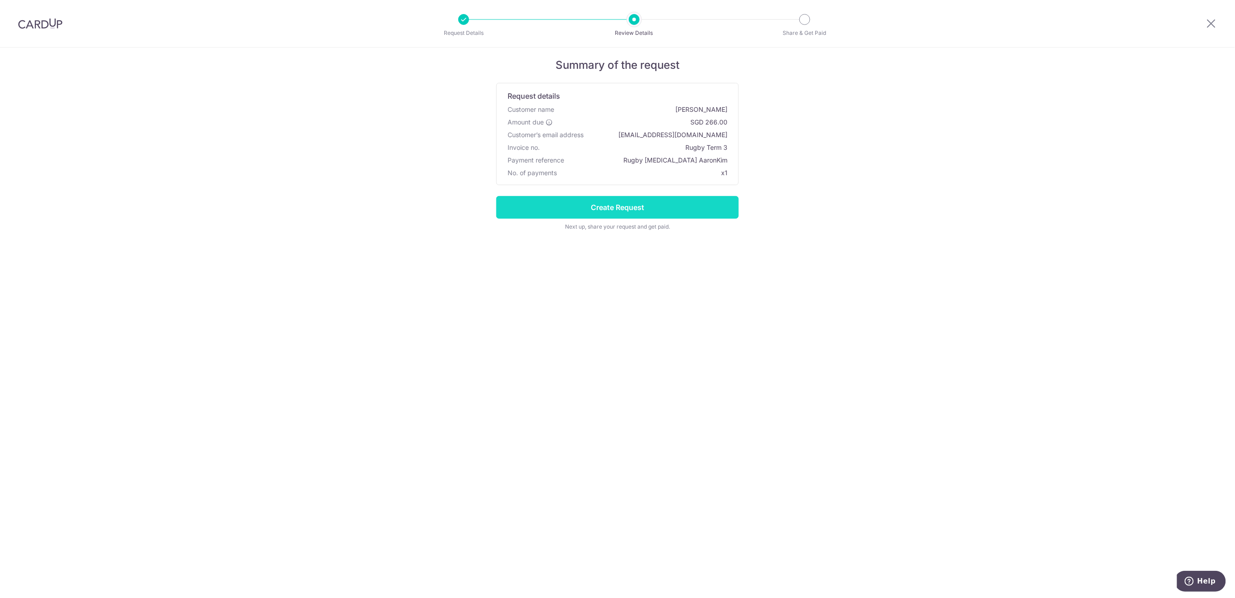
click at [607, 209] on input "Create Request" at bounding box center [617, 207] width 243 height 23
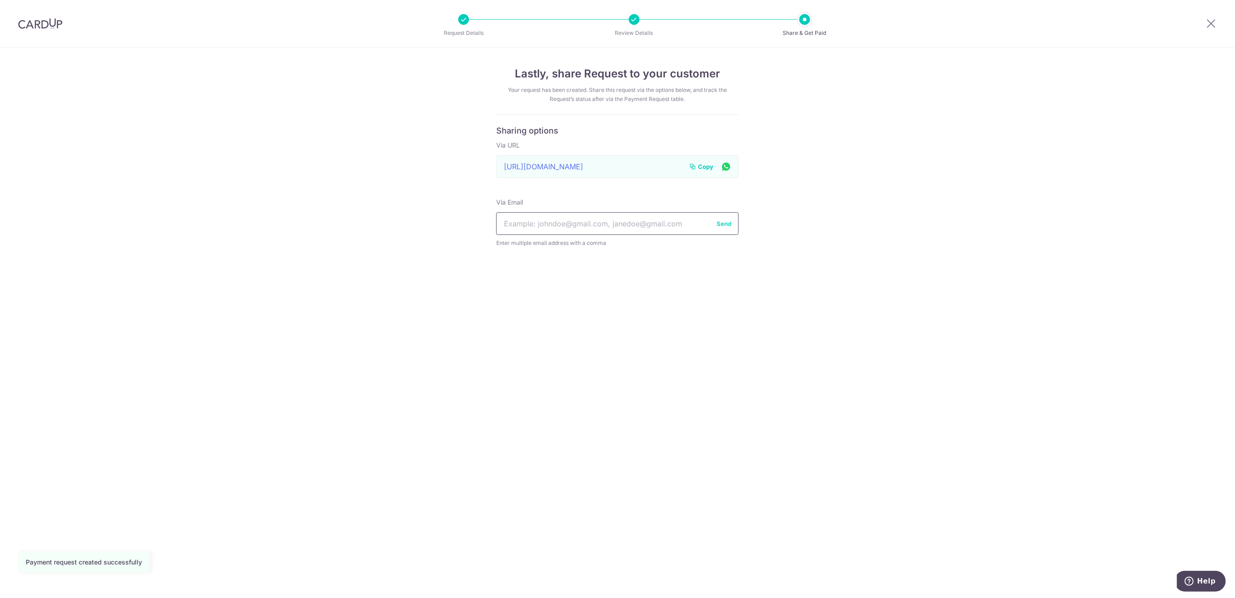
click at [613, 231] on input "text" at bounding box center [617, 223] width 243 height 23
paste input "[EMAIL_ADDRESS][DOMAIN_NAME]"
type input "[EMAIL_ADDRESS][DOMAIN_NAME]"
click at [729, 223] on button "Send" at bounding box center [724, 223] width 15 height 9
click at [701, 167] on span "Copy" at bounding box center [705, 166] width 15 height 9
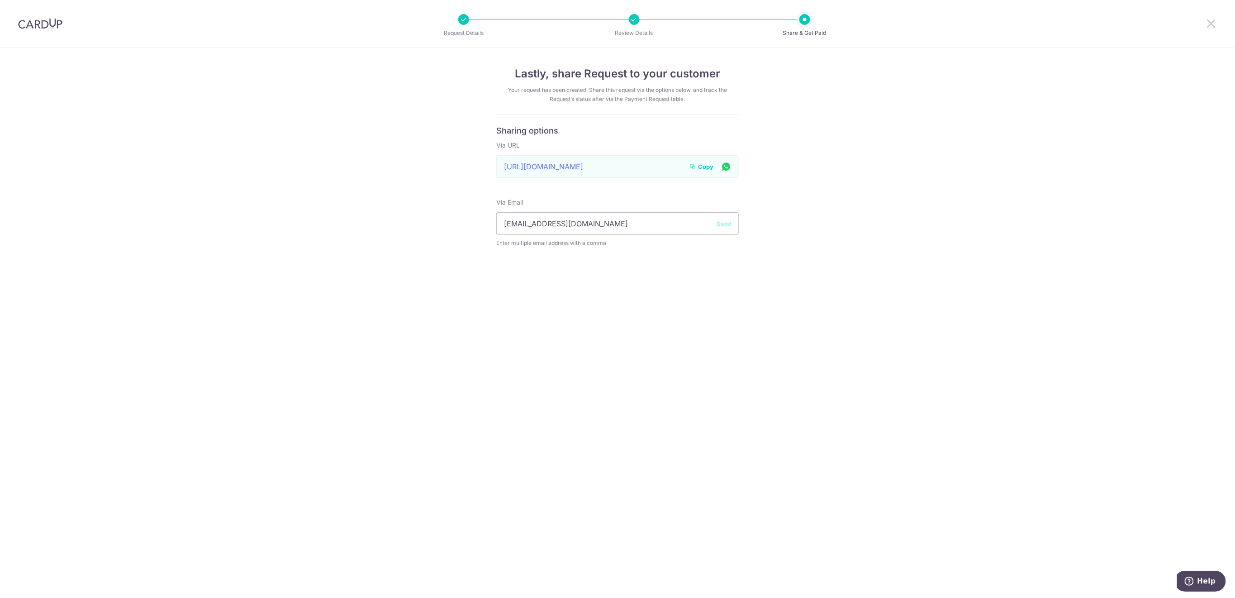
click at [1211, 24] on icon at bounding box center [1211, 23] width 11 height 11
